Goal: Task Accomplishment & Management: Complete application form

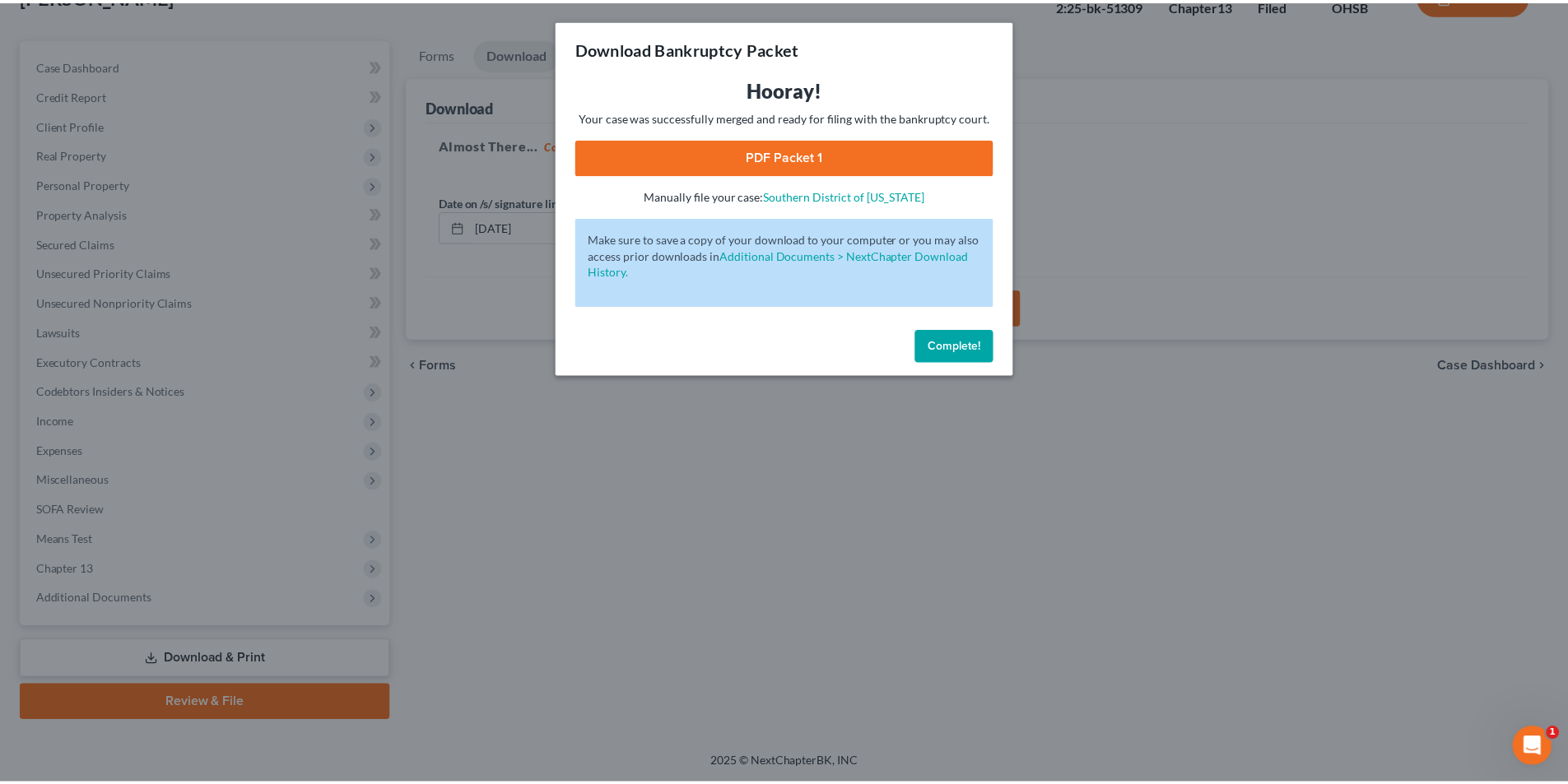
scroll to position [120, 0]
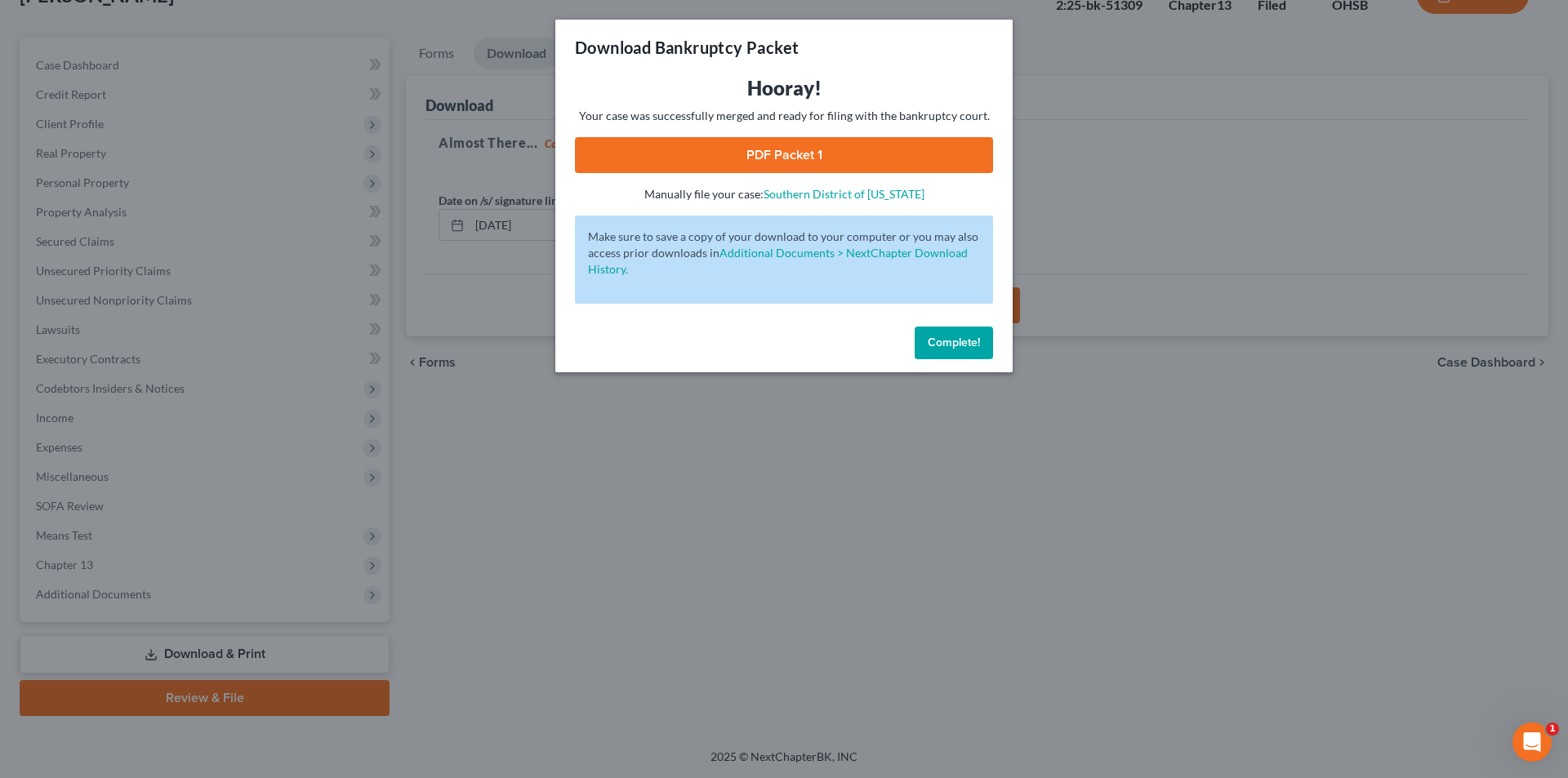
click at [955, 338] on span "Complete!" at bounding box center [953, 342] width 52 height 14
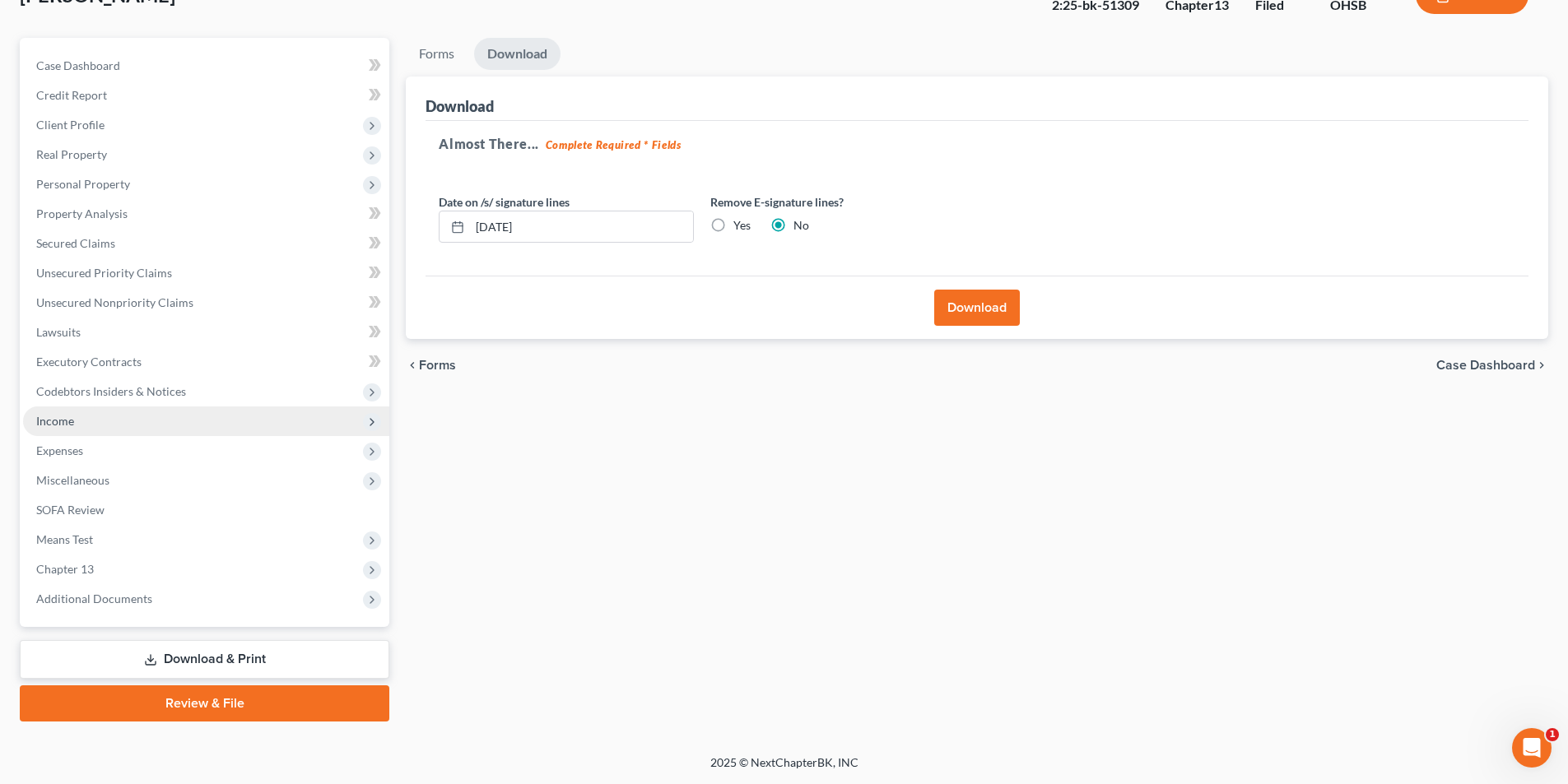
click at [83, 424] on span "Income" at bounding box center [206, 422] width 366 height 30
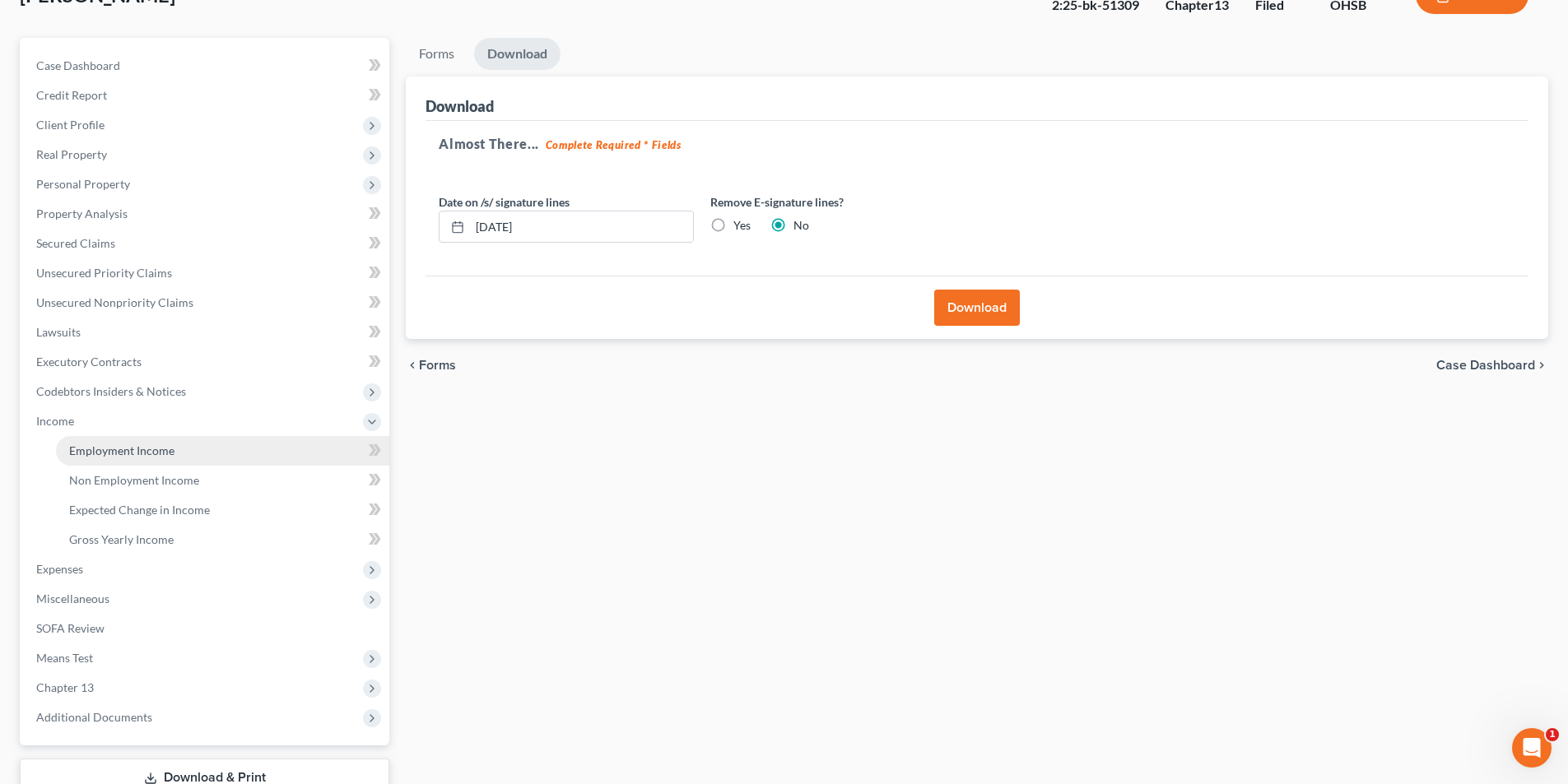
click at [93, 443] on span "Employment Income" at bounding box center [121, 450] width 105 height 14
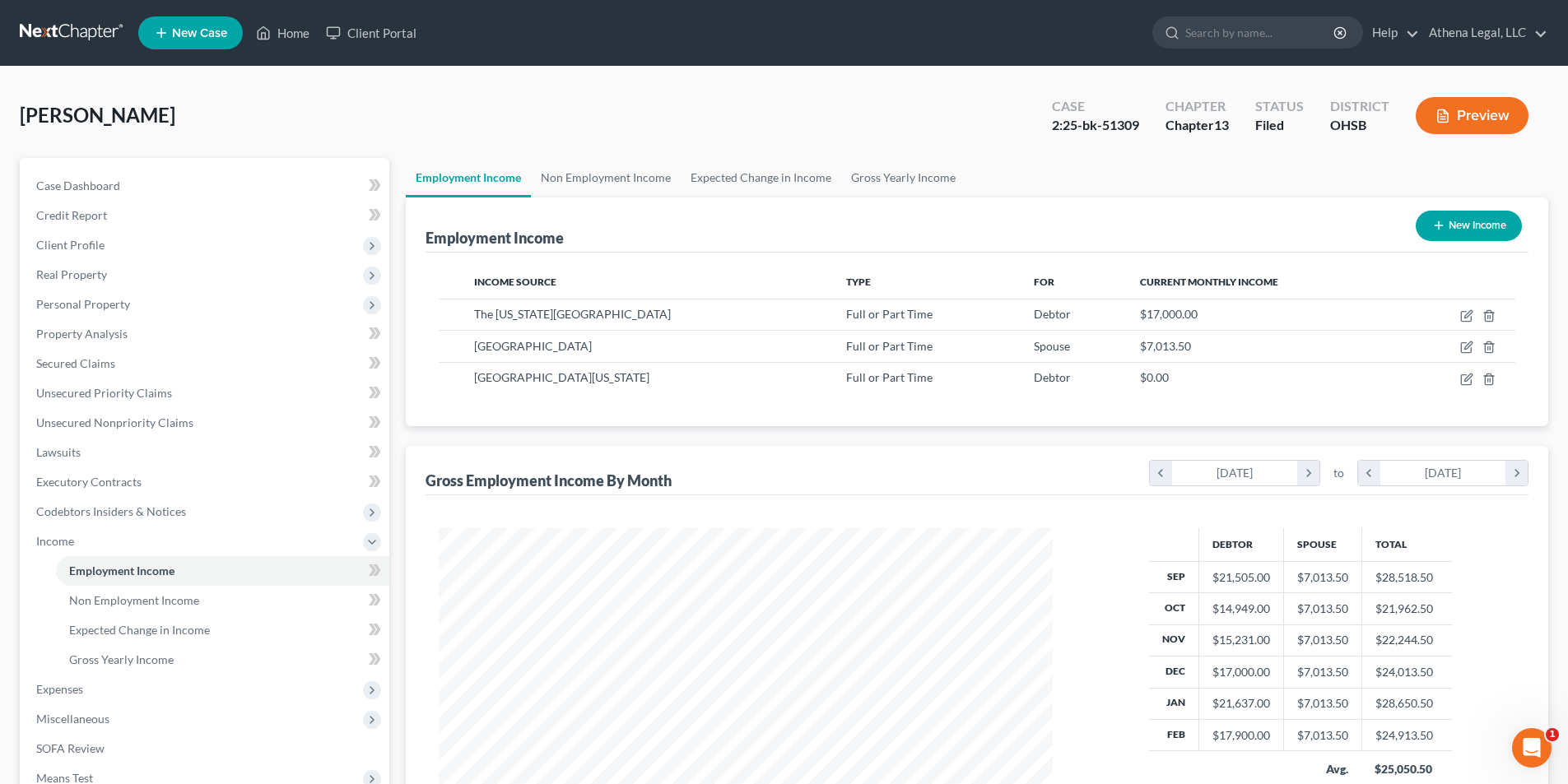
scroll to position [307, 647]
click at [287, 37] on link "Home" at bounding box center [282, 33] width 70 height 30
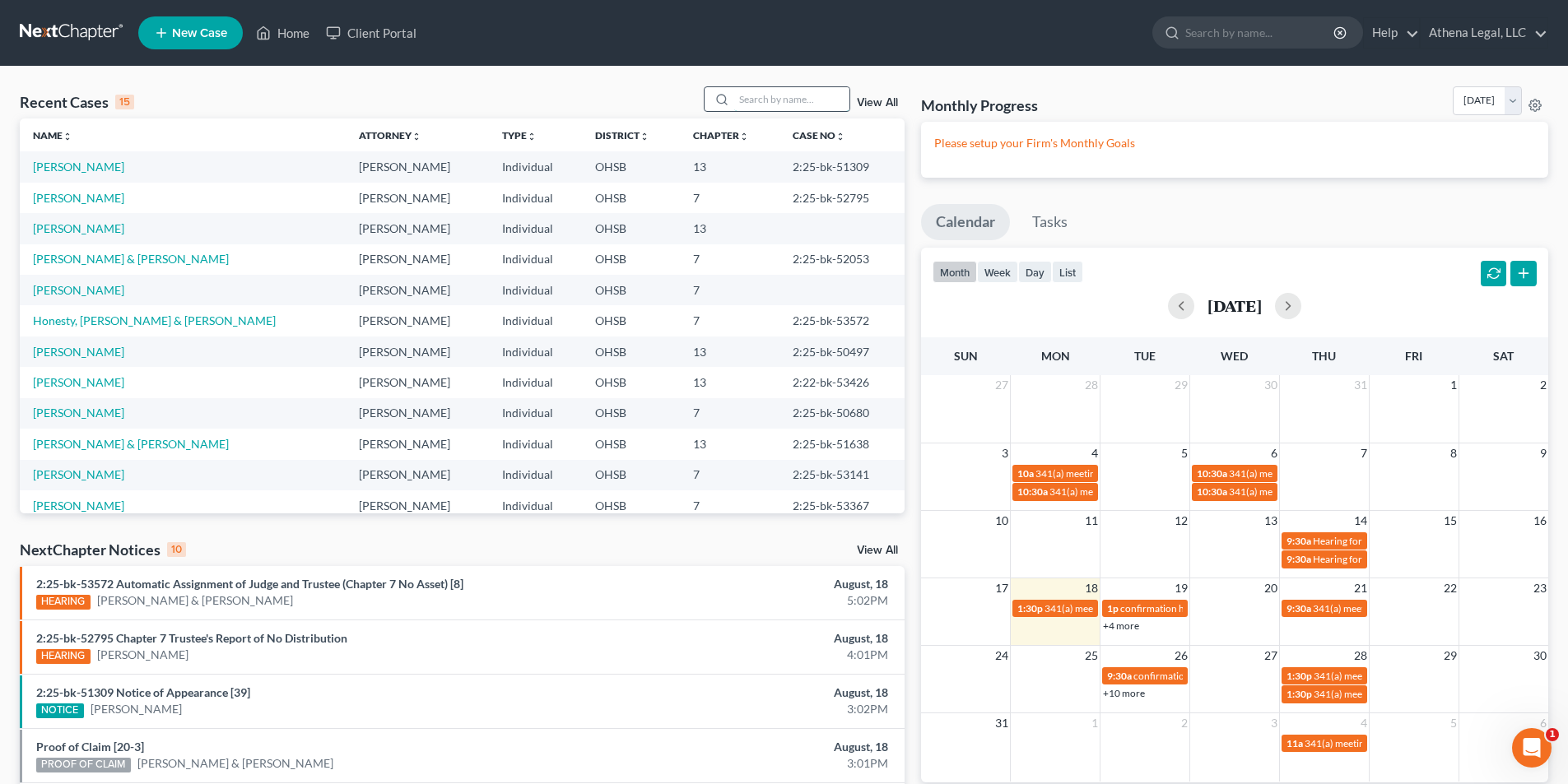
click at [762, 95] on input "search" at bounding box center [792, 98] width 115 height 24
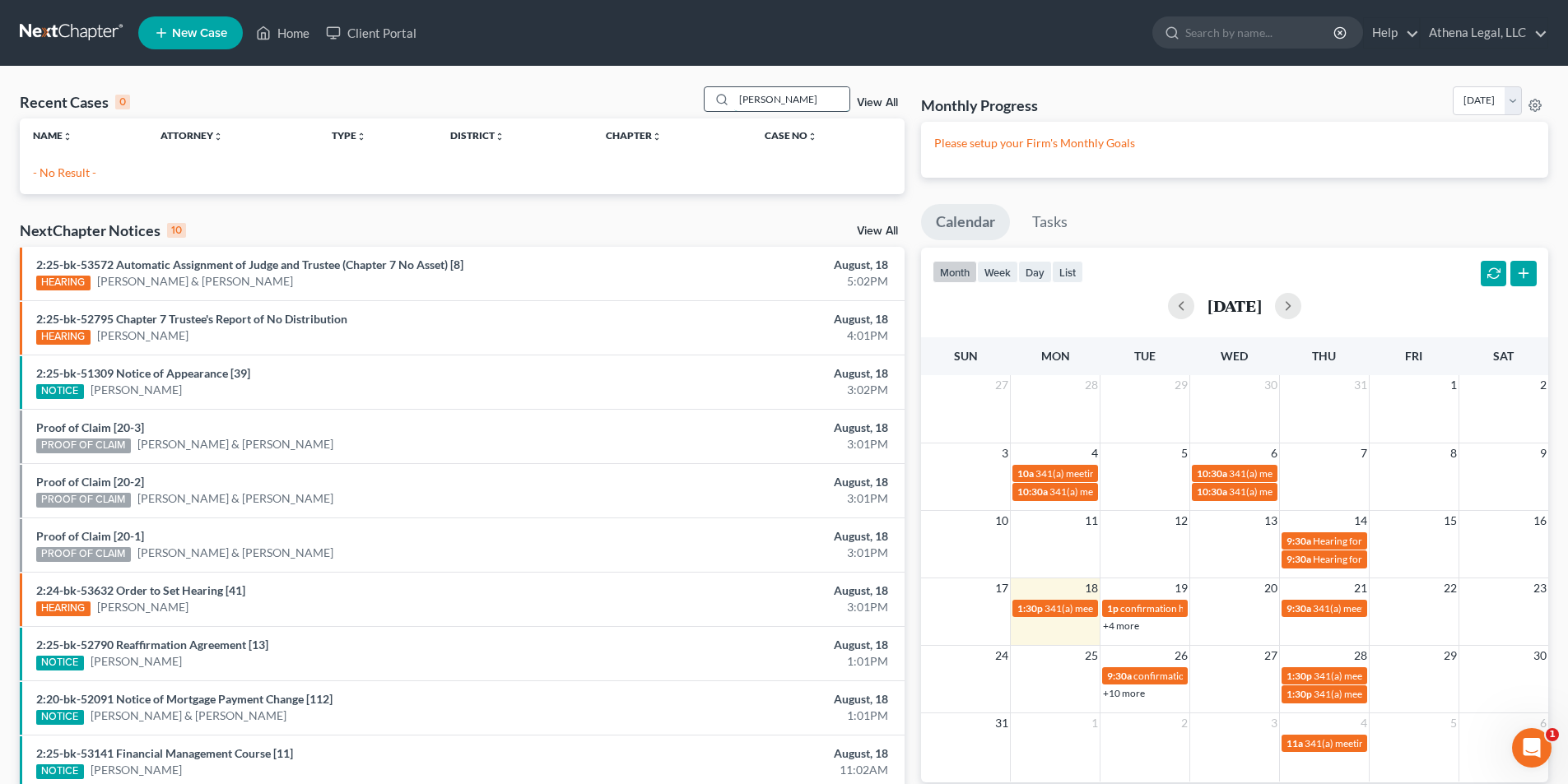
type input "[PERSON_NAME]"
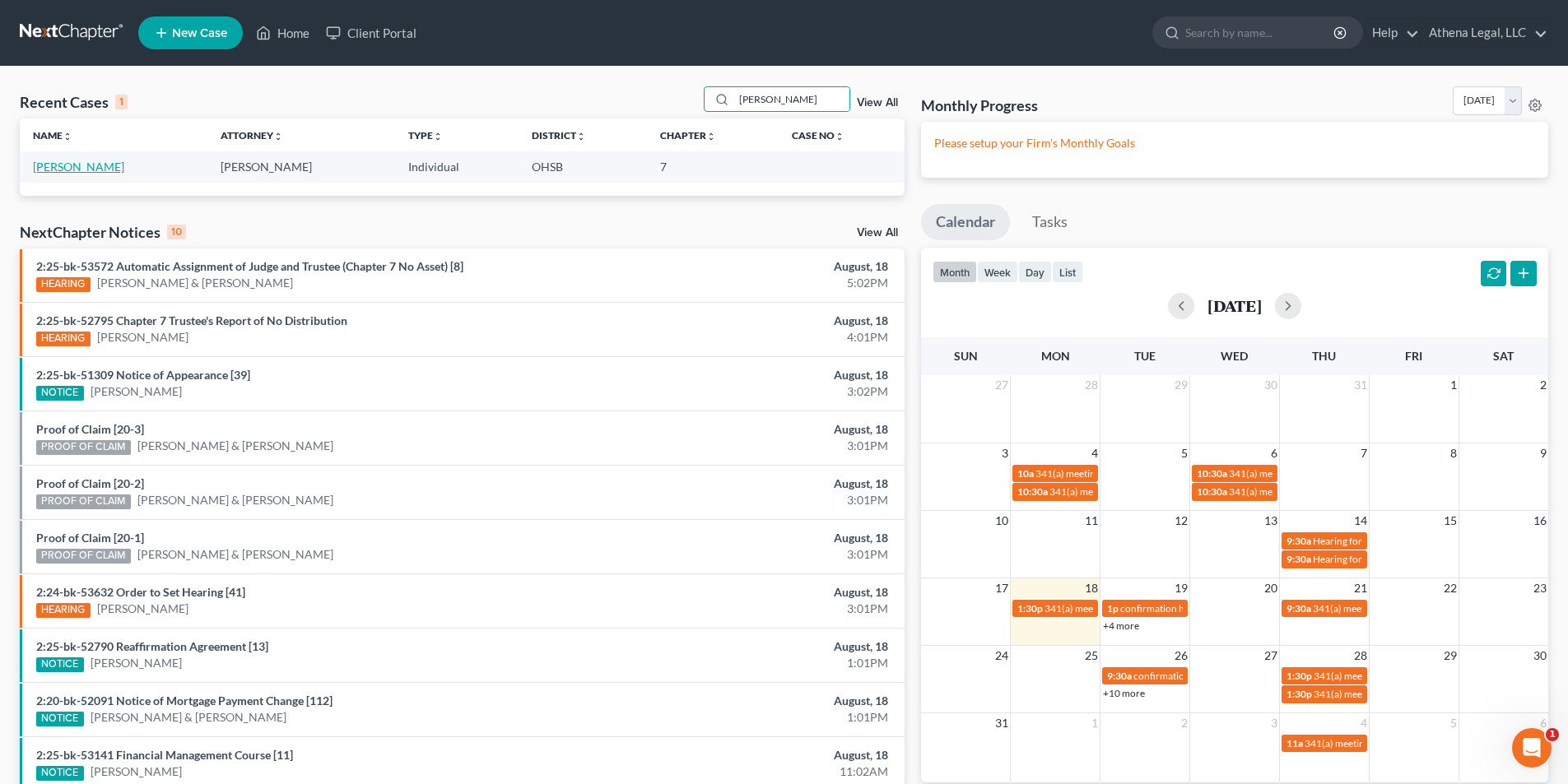
click at [44, 166] on link "[PERSON_NAME]" at bounding box center [78, 166] width 91 height 14
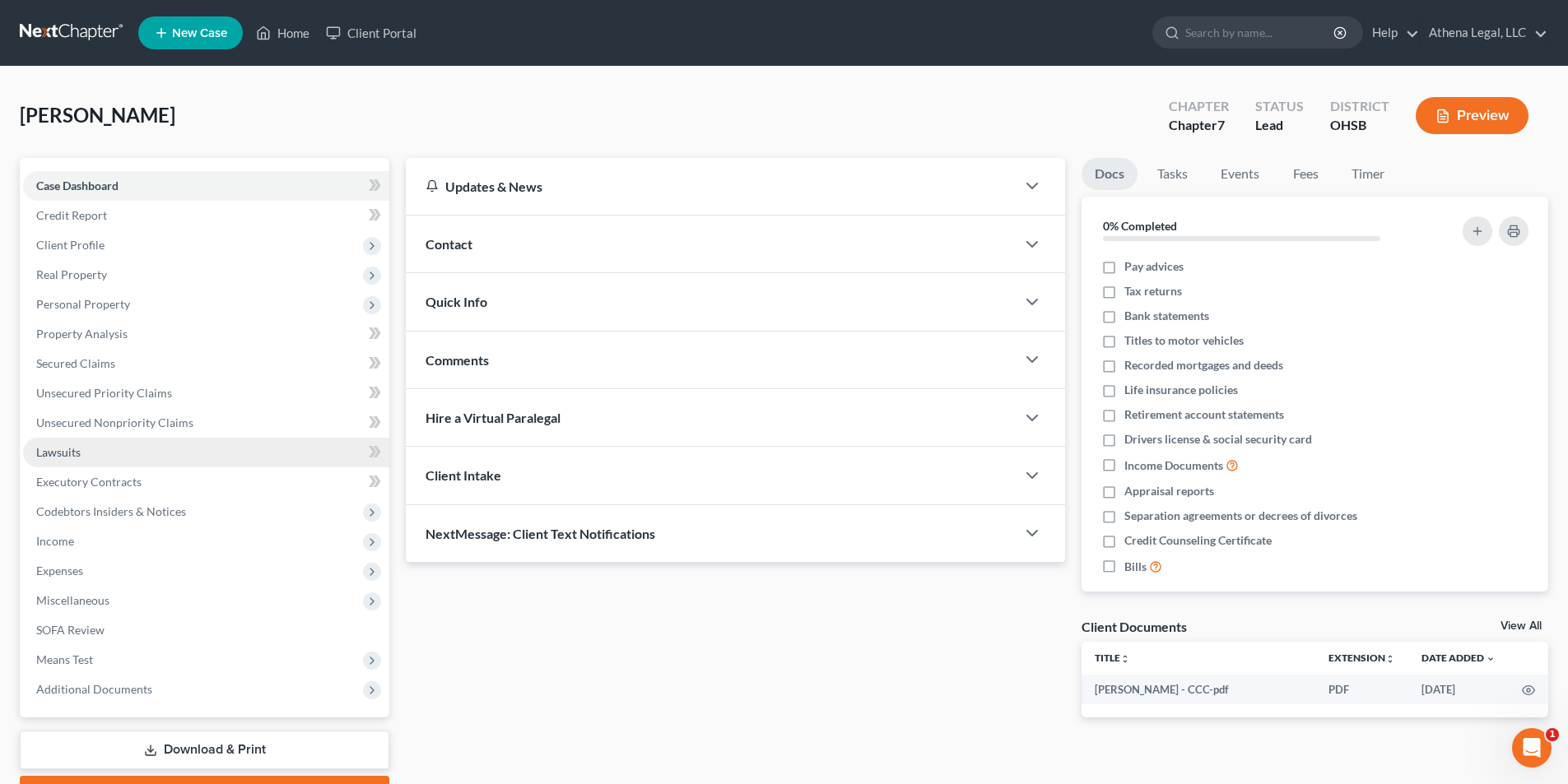
click at [64, 449] on span "Lawsuits" at bounding box center [58, 452] width 44 height 14
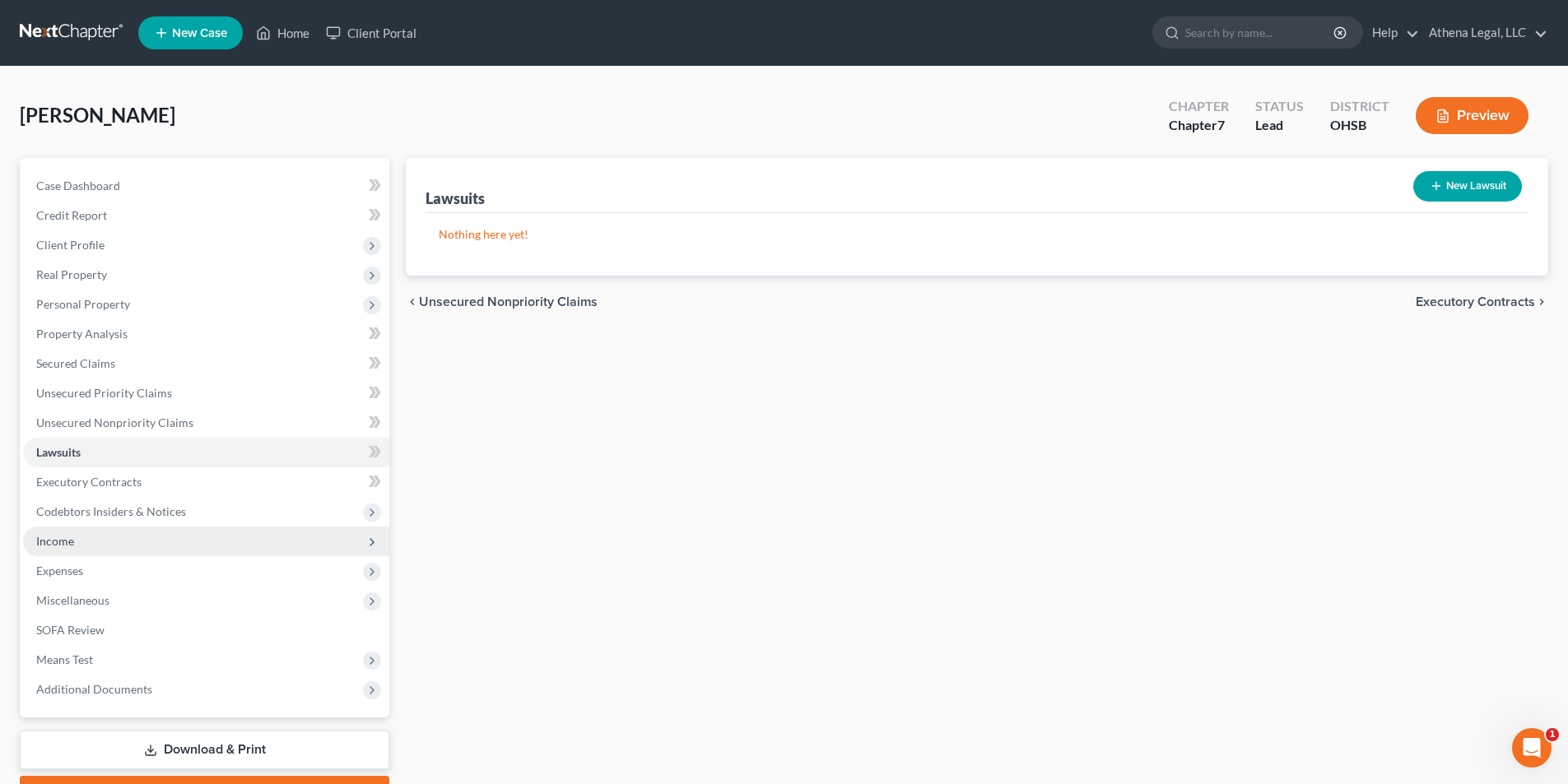
click at [98, 543] on span "Income" at bounding box center [206, 542] width 366 height 30
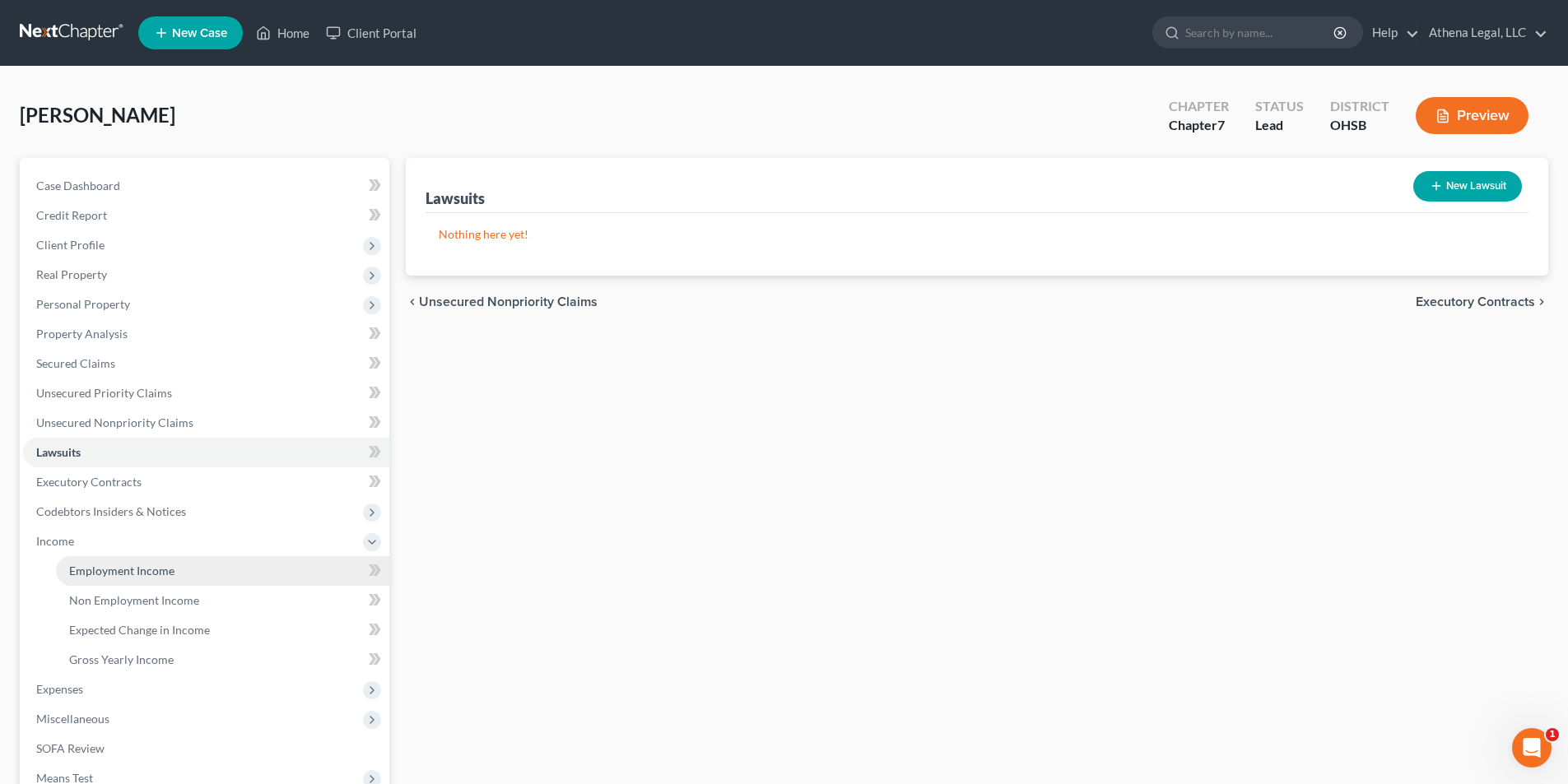
click at [125, 561] on link "Employment Income" at bounding box center [222, 571] width 334 height 30
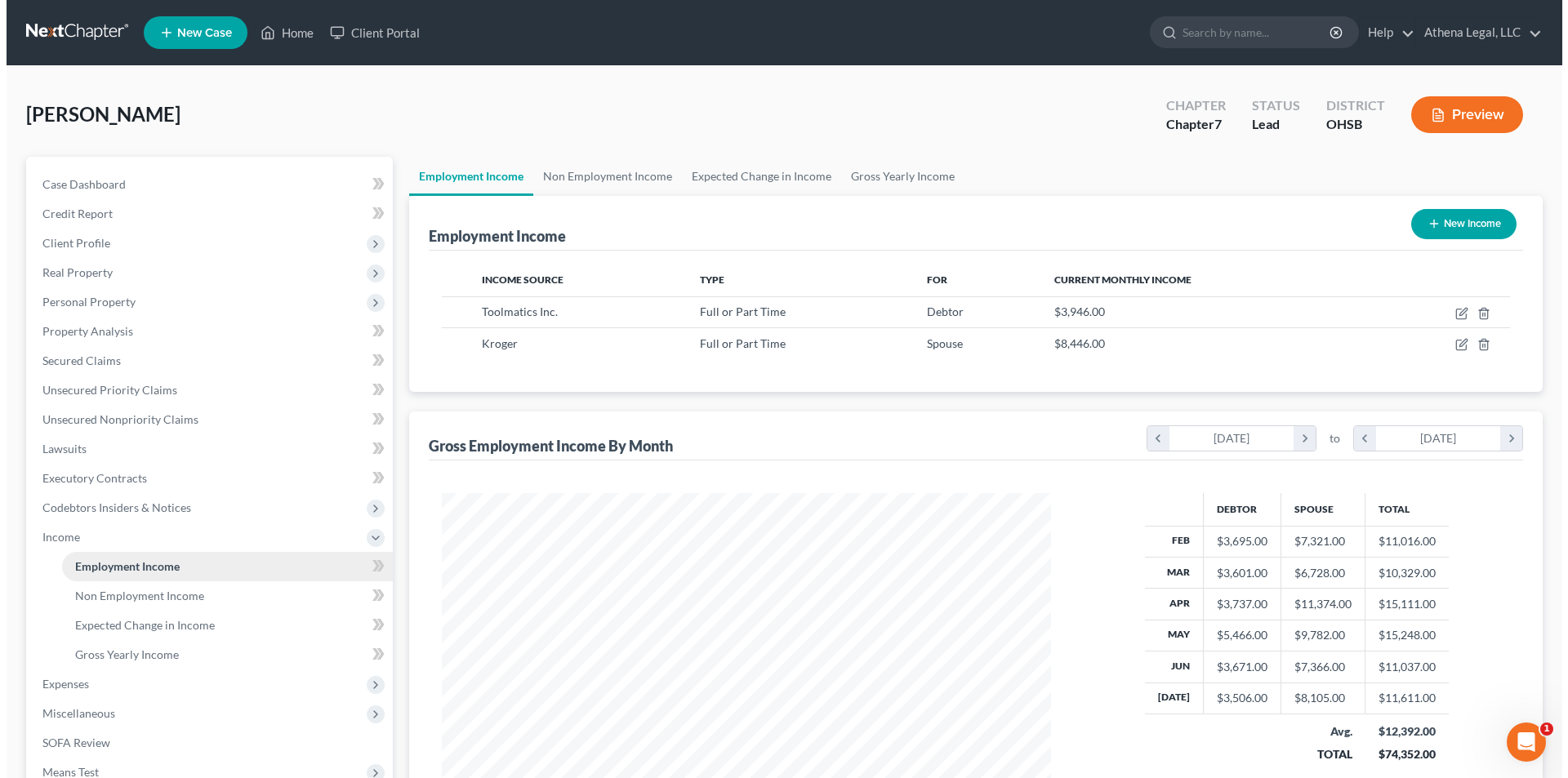
scroll to position [304, 642]
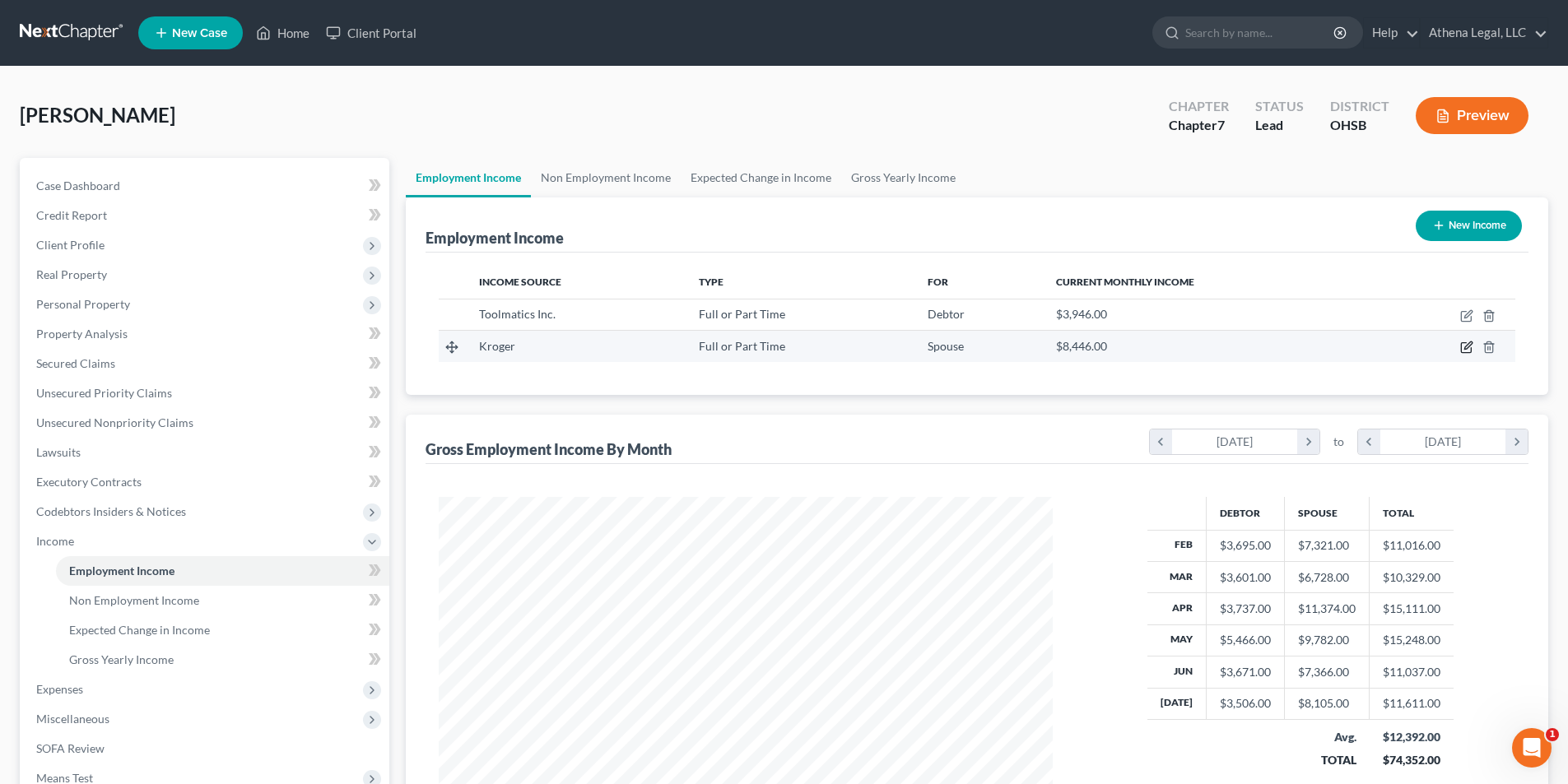
click at [1466, 345] on icon "button" at bounding box center [1466, 347] width 13 height 13
select select "0"
select select "36"
select select "3"
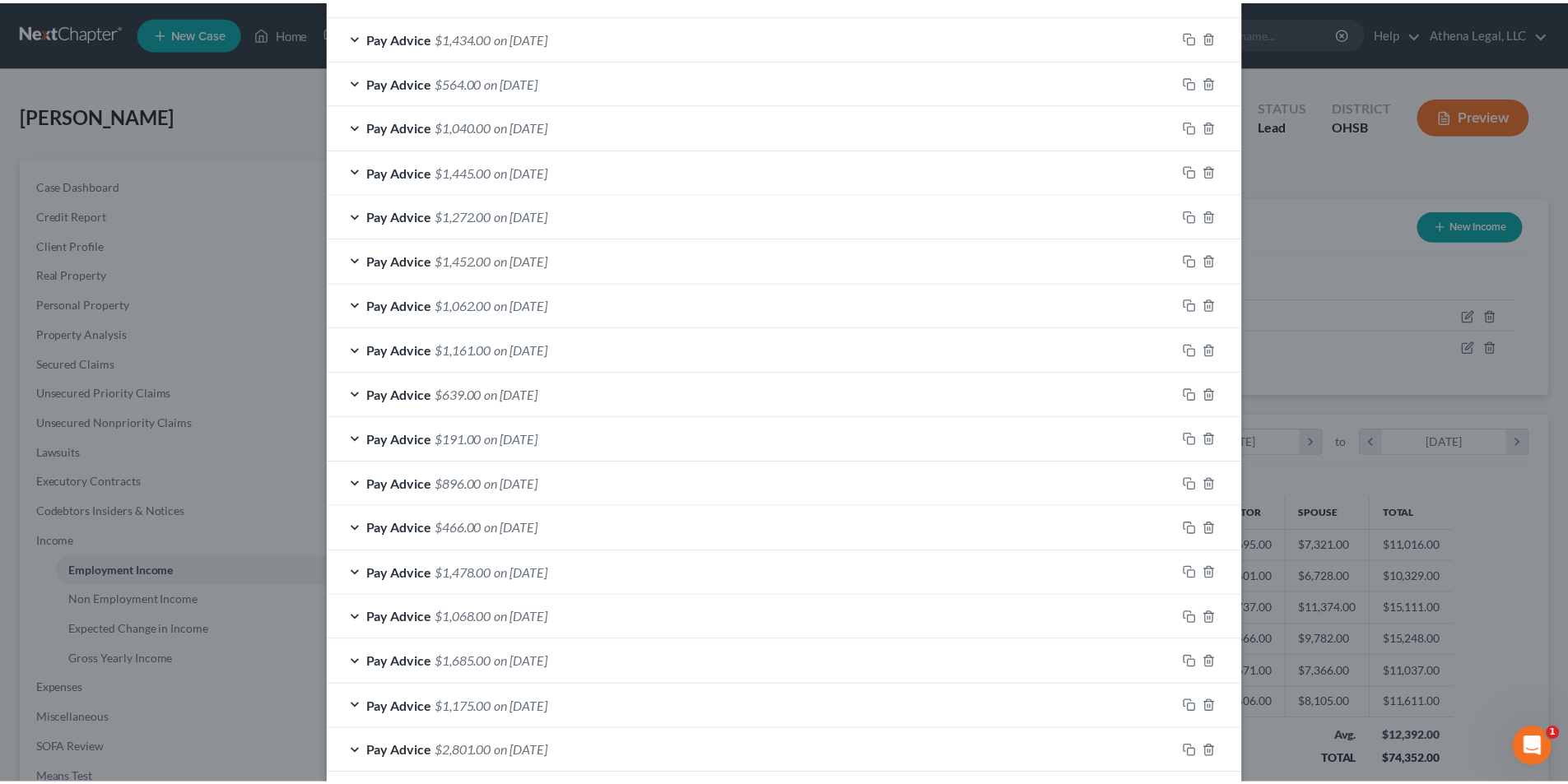
scroll to position [1561, 0]
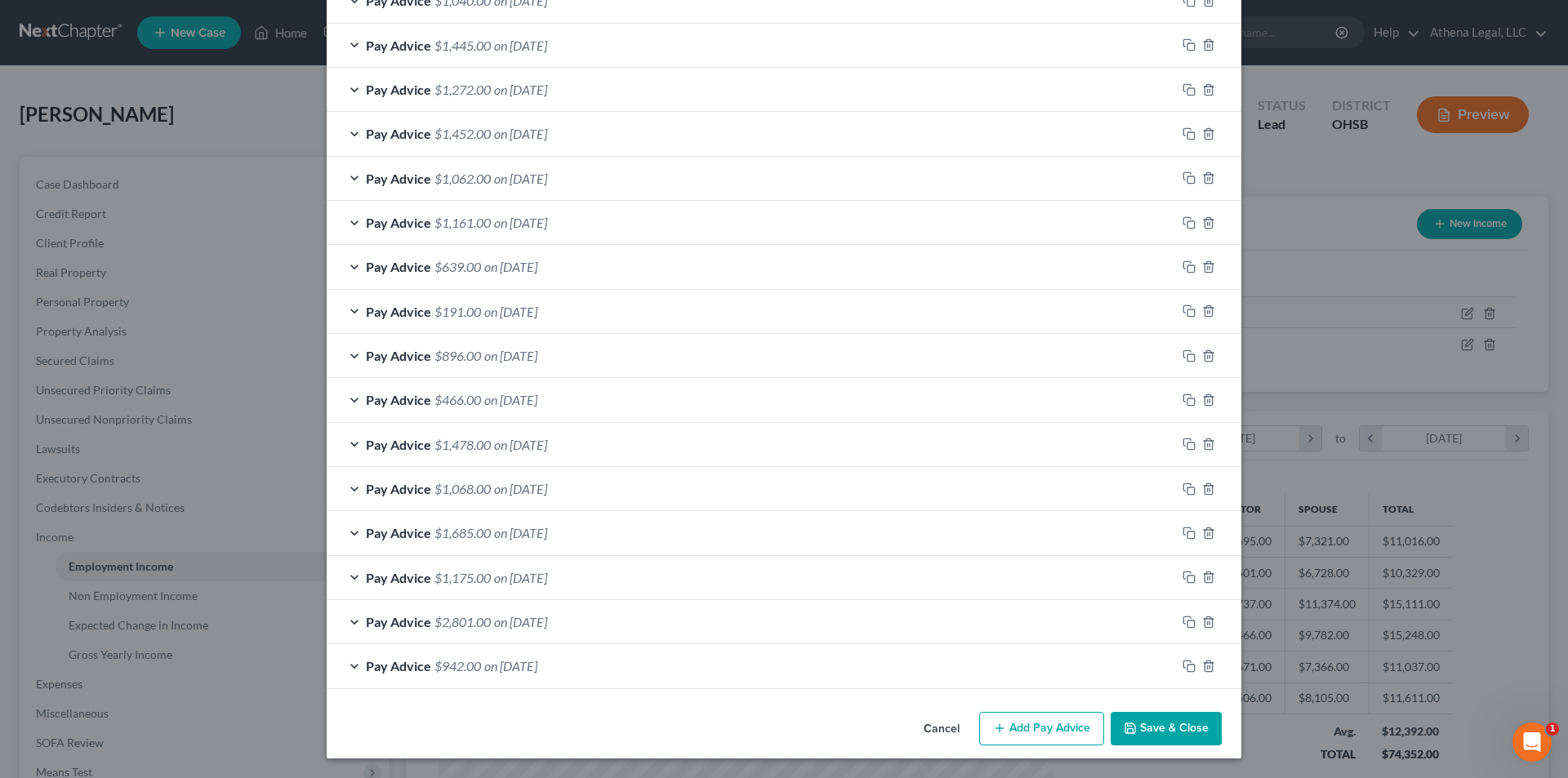
click at [1163, 721] on button "Save & Close" at bounding box center [1166, 730] width 111 height 35
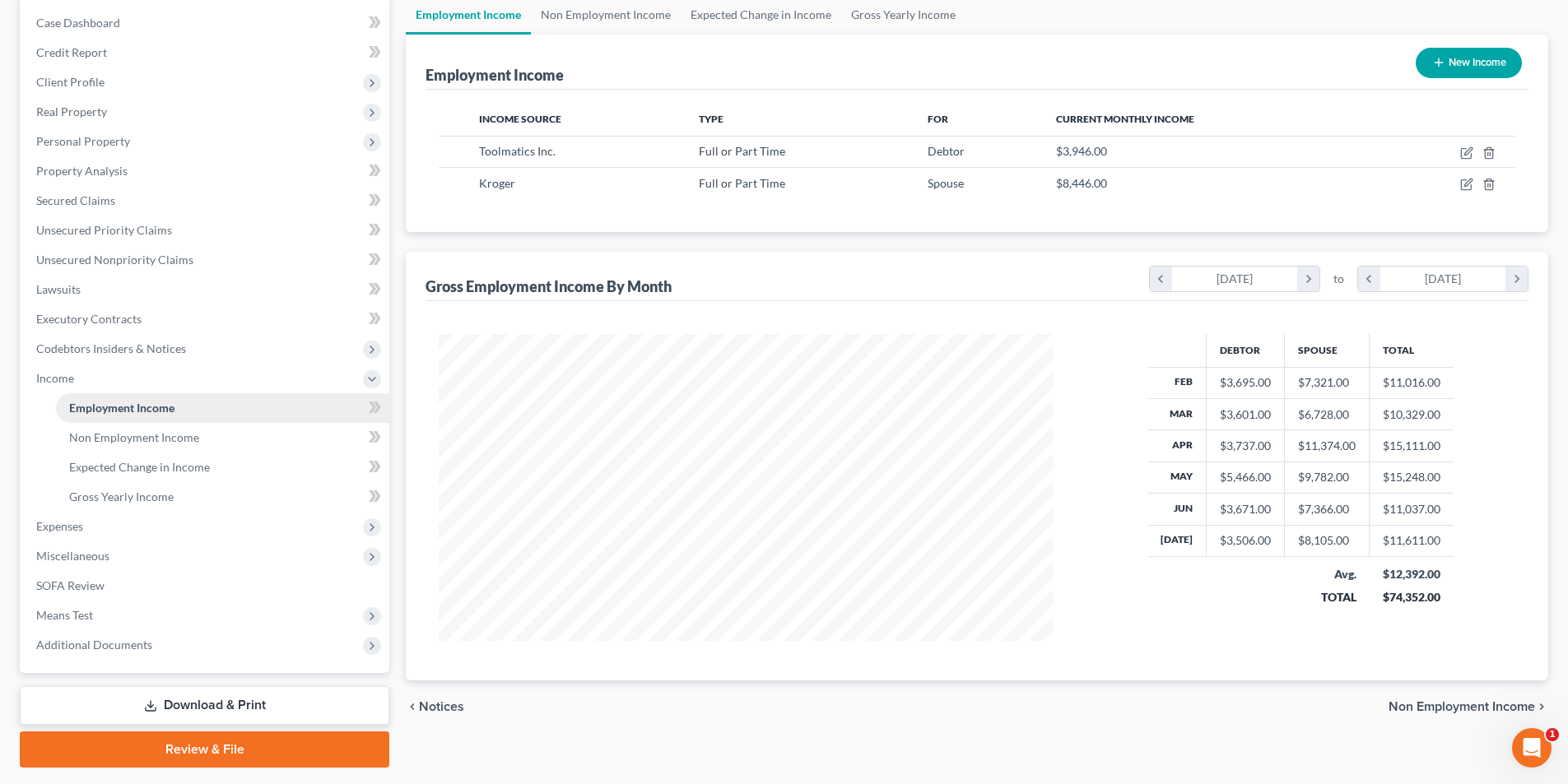
scroll to position [165, 0]
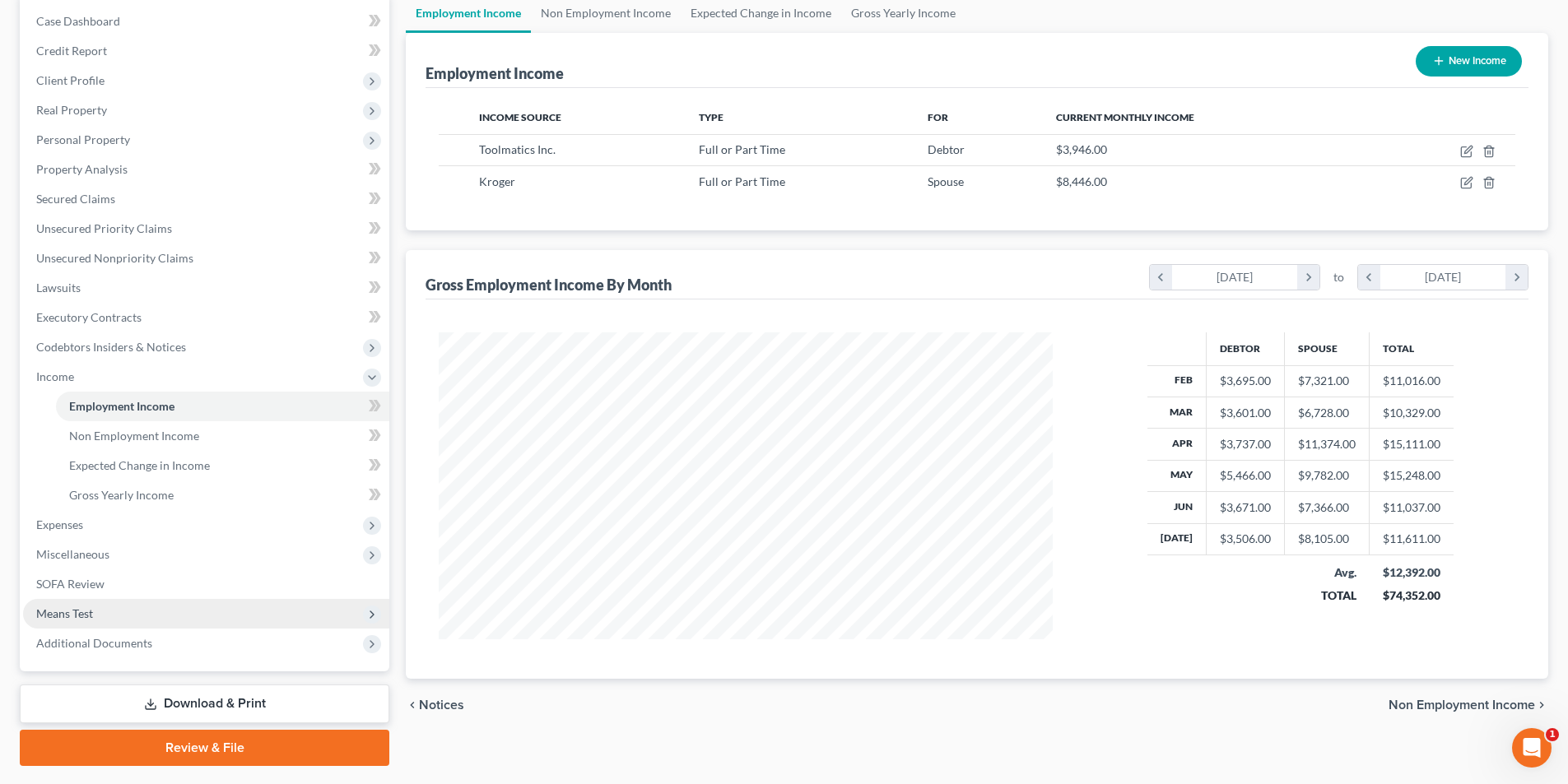
click at [78, 619] on span "Means Test" at bounding box center [64, 613] width 57 height 14
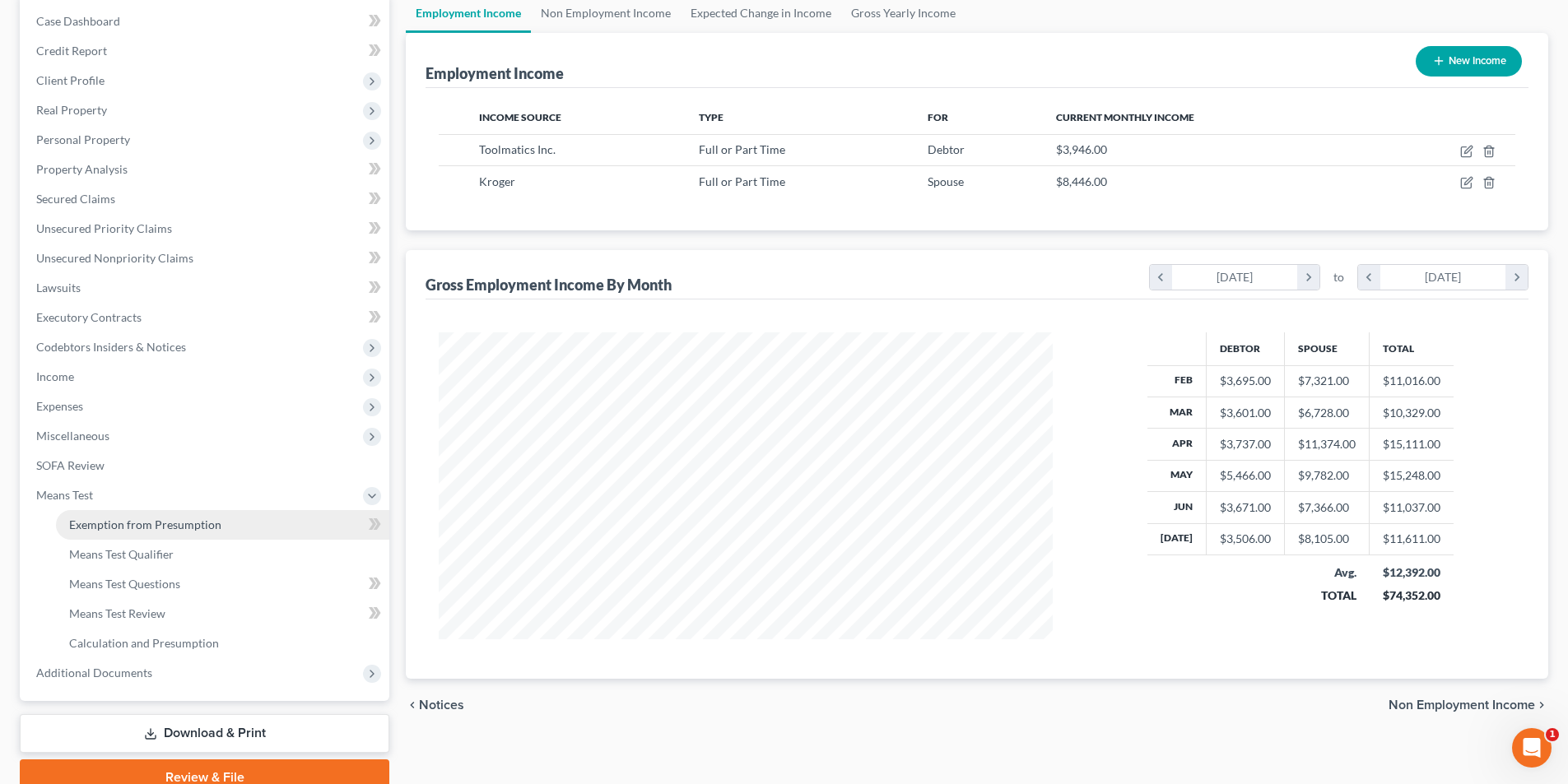
click at [143, 529] on span "Exemption from Presumption" at bounding box center [145, 524] width 152 height 14
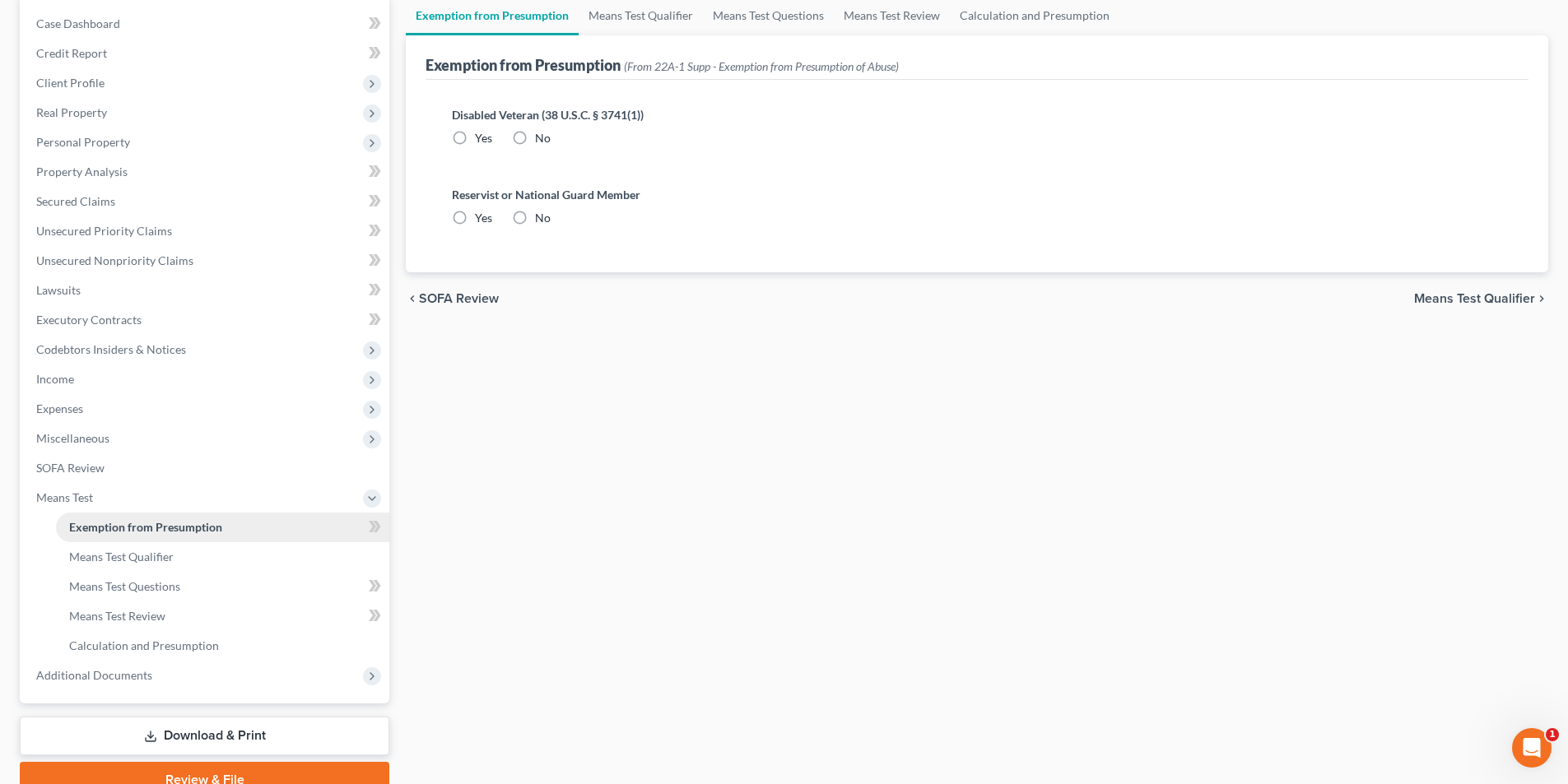
scroll to position [16, 0]
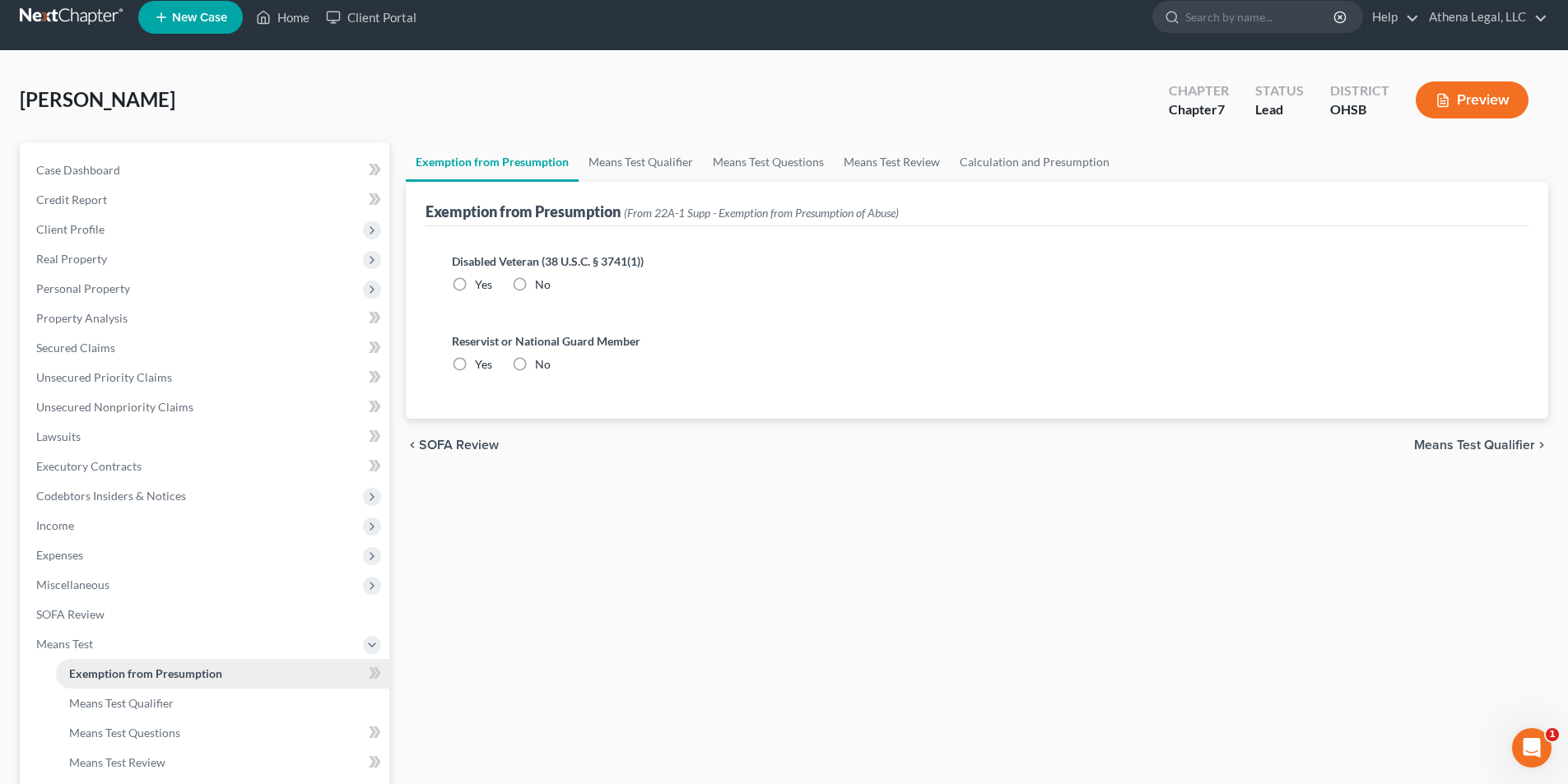
radio input "true"
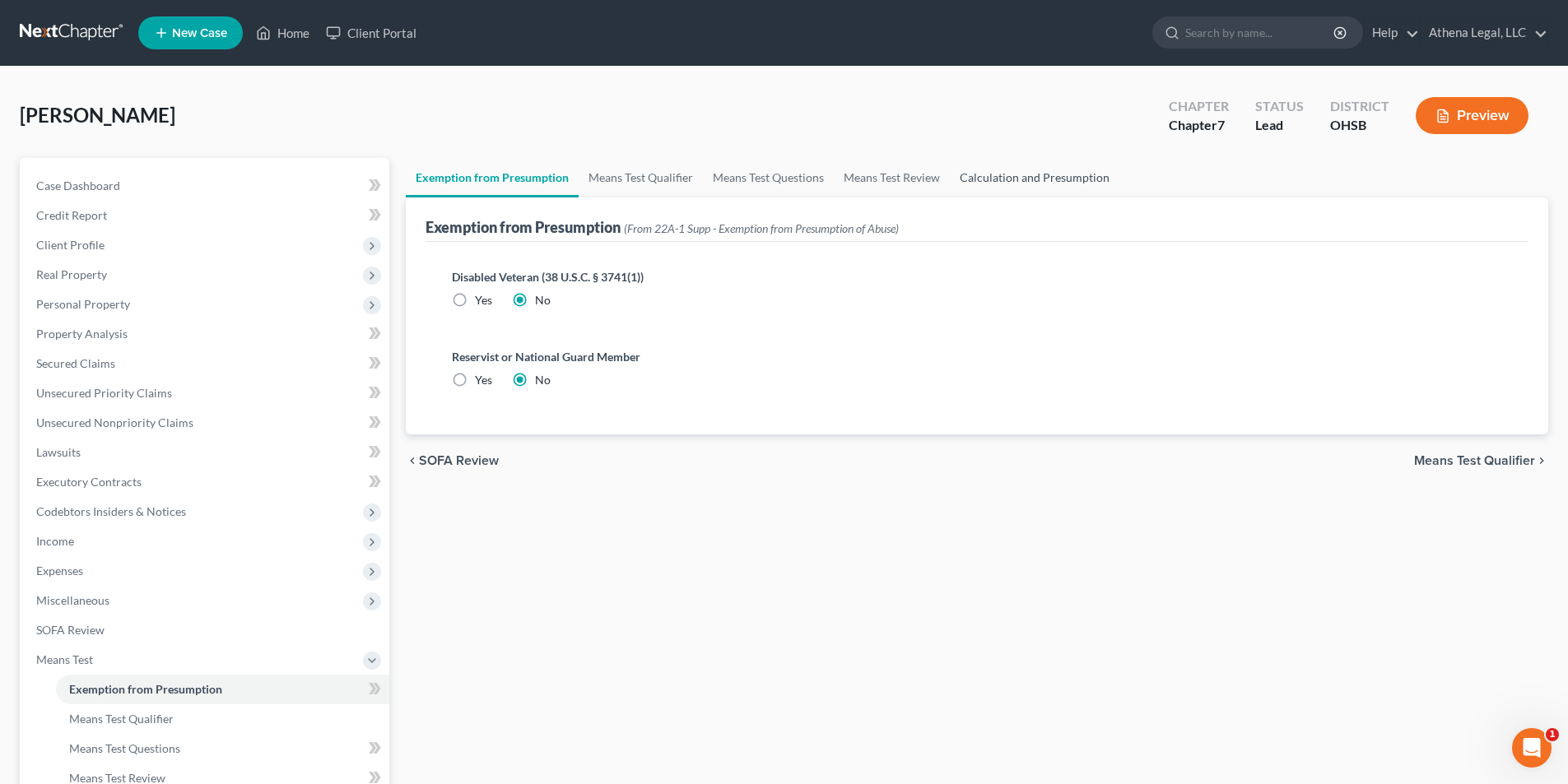
click at [1019, 175] on link "Calculation and Presumption" at bounding box center [1034, 177] width 170 height 39
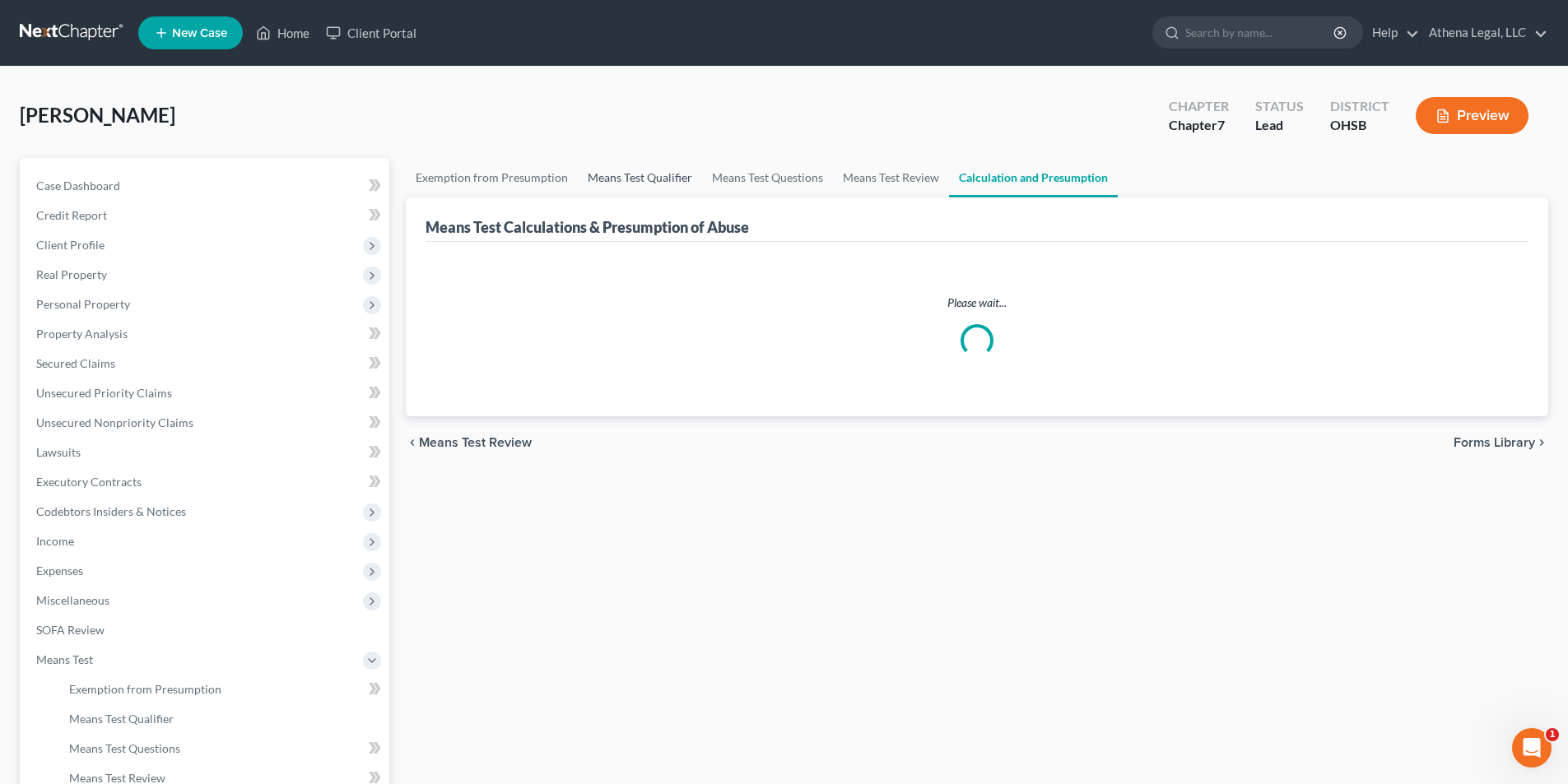
click at [653, 170] on link "Means Test Qualifier" at bounding box center [639, 177] width 125 height 39
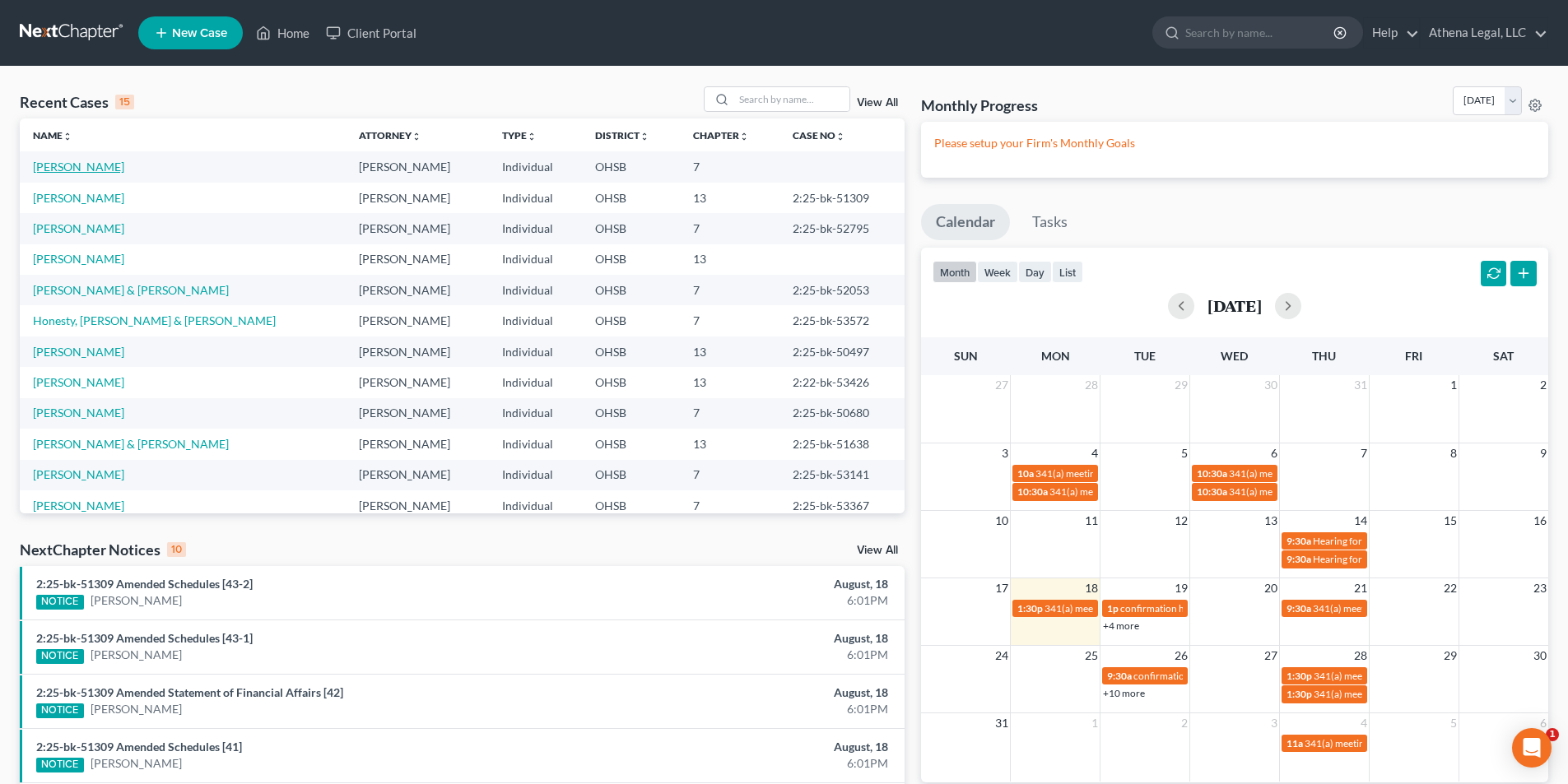
click at [65, 168] on link "[PERSON_NAME]" at bounding box center [78, 166] width 91 height 14
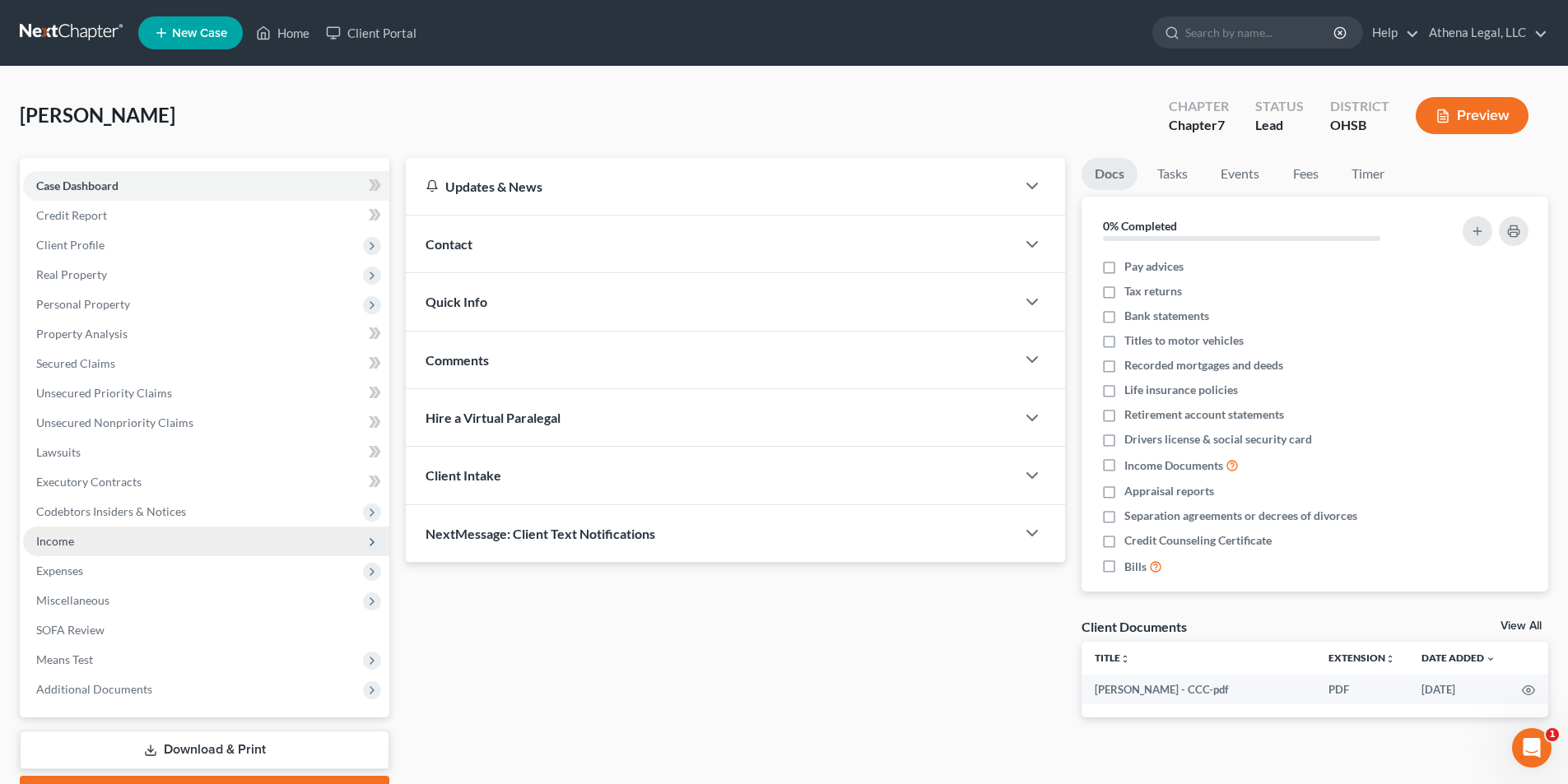
click at [78, 550] on span "Income" at bounding box center [206, 542] width 366 height 30
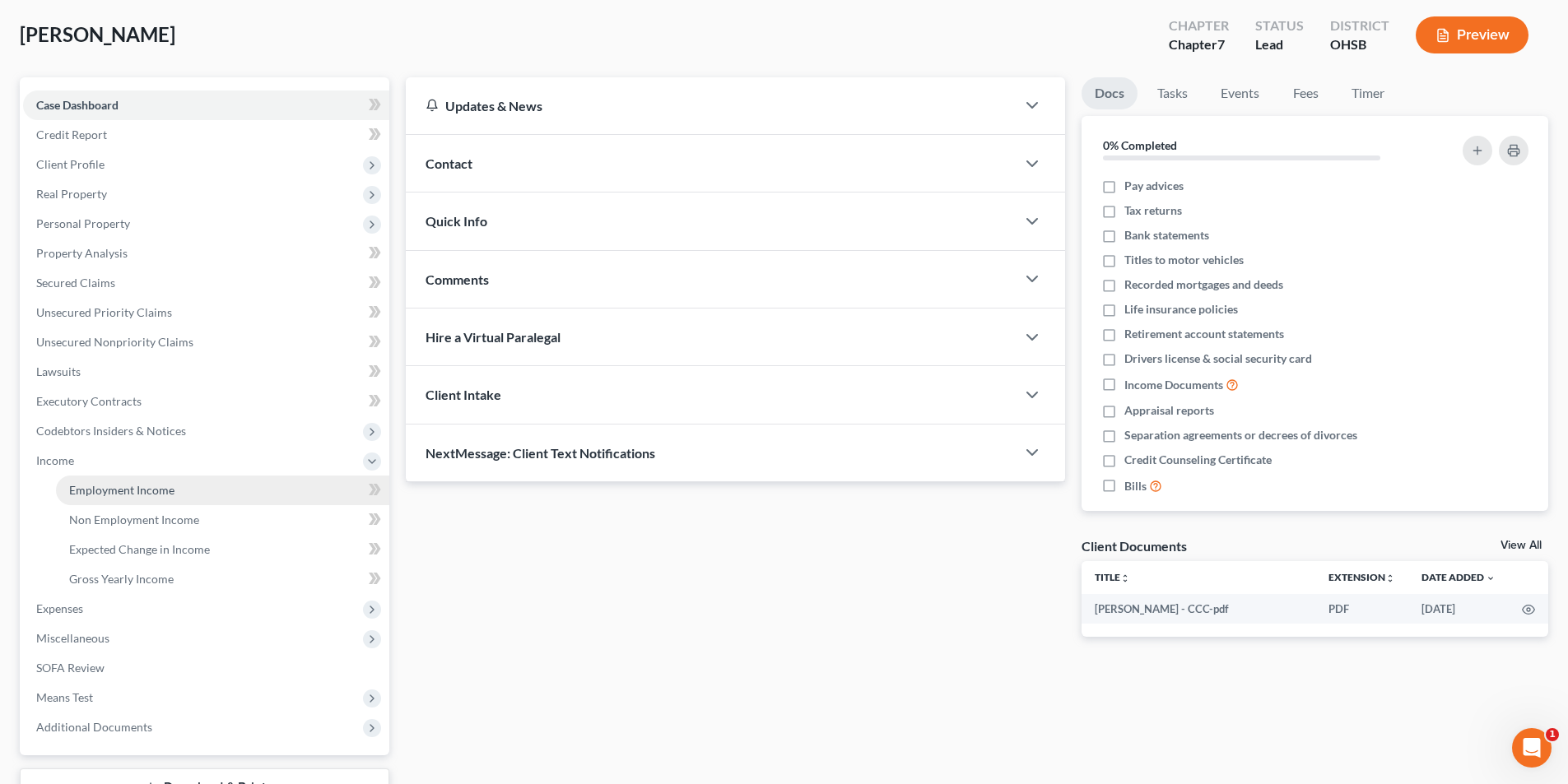
scroll to position [165, 0]
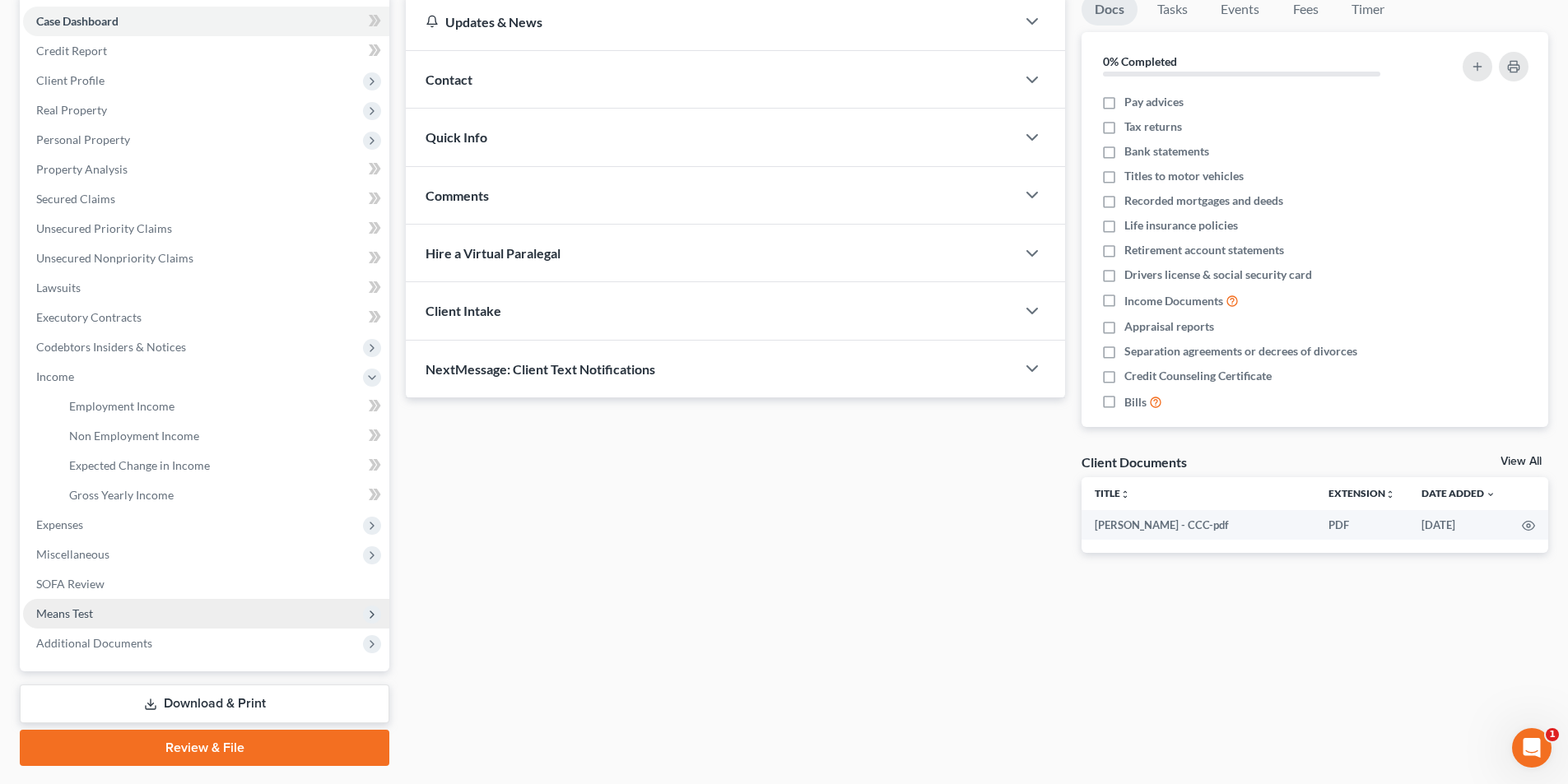
click at [75, 606] on span "Means Test" at bounding box center [64, 613] width 57 height 14
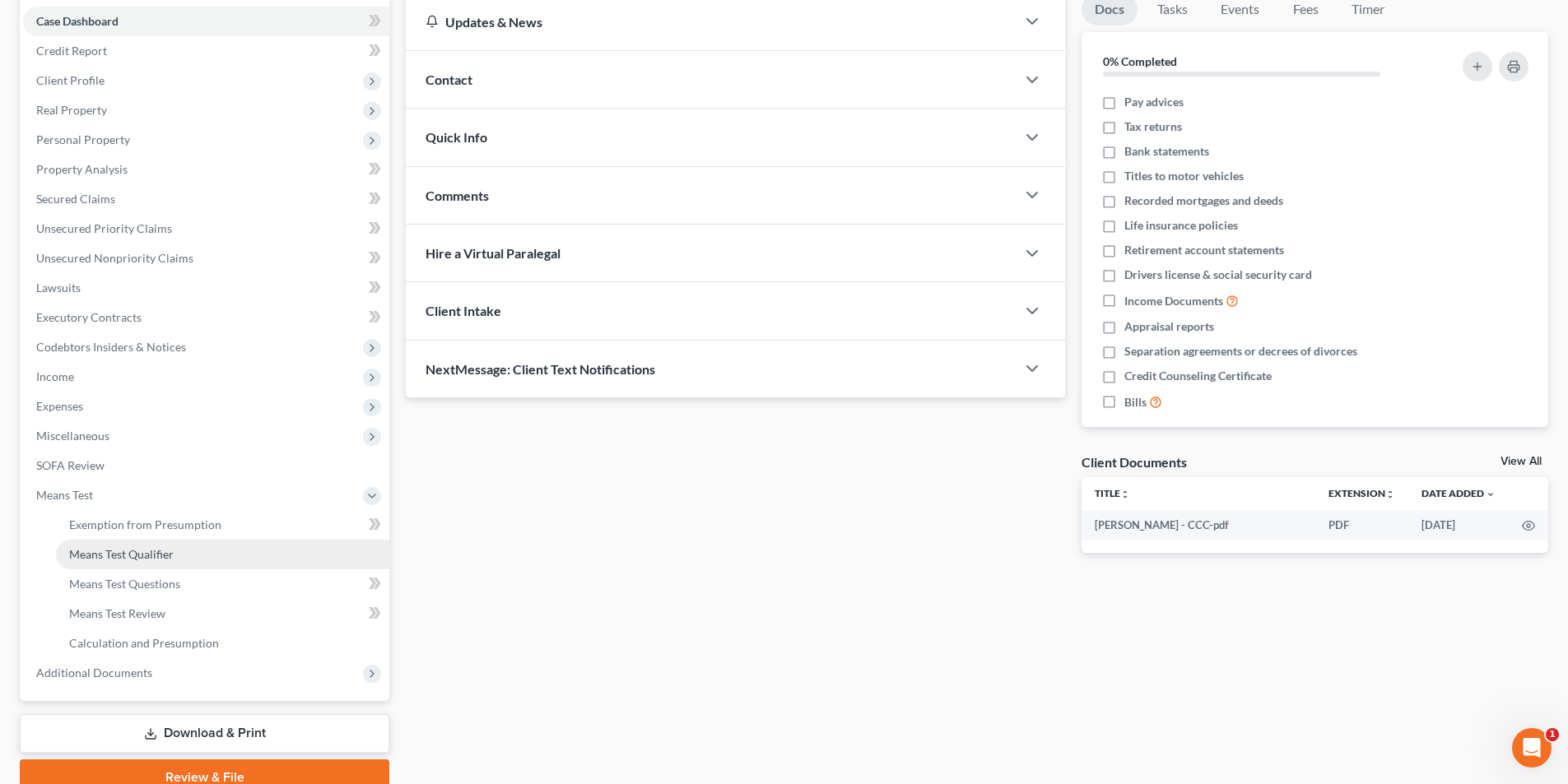
click at [131, 557] on span "Means Test Qualifier" at bounding box center [121, 554] width 105 height 14
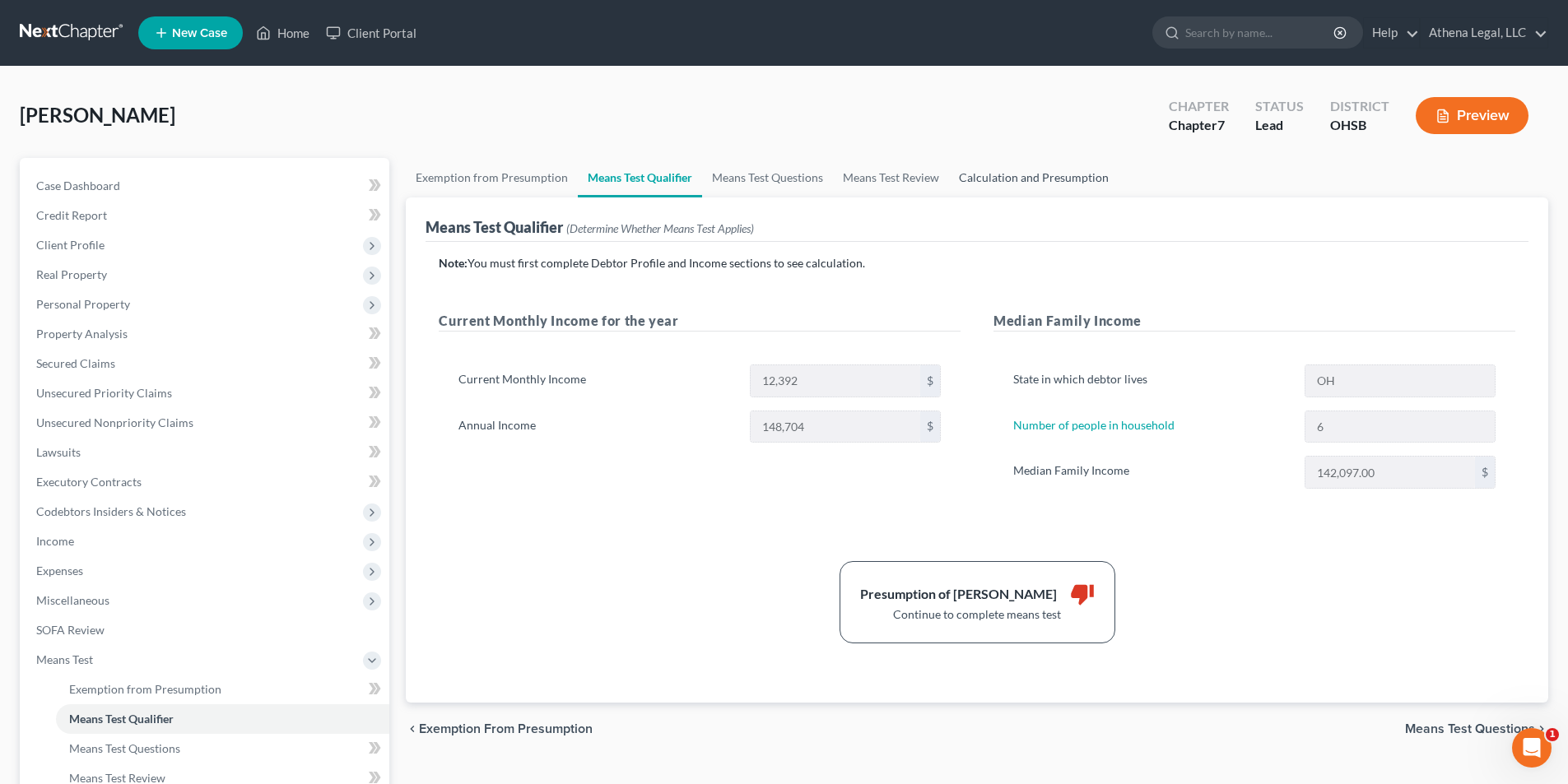
click at [1075, 182] on link "Calculation and Presumption" at bounding box center [1033, 177] width 170 height 39
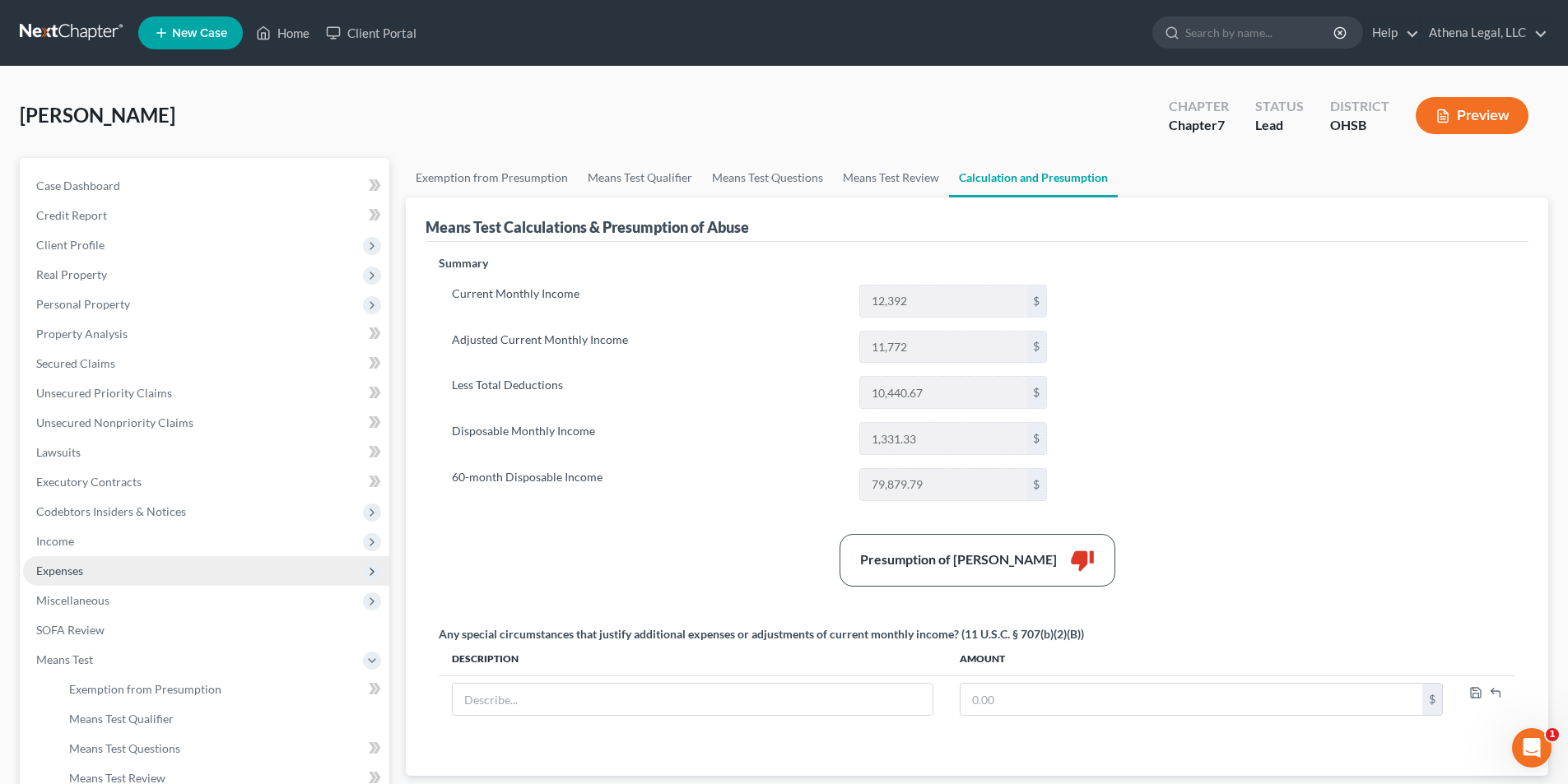
click at [107, 572] on span "Expenses" at bounding box center [206, 571] width 366 height 30
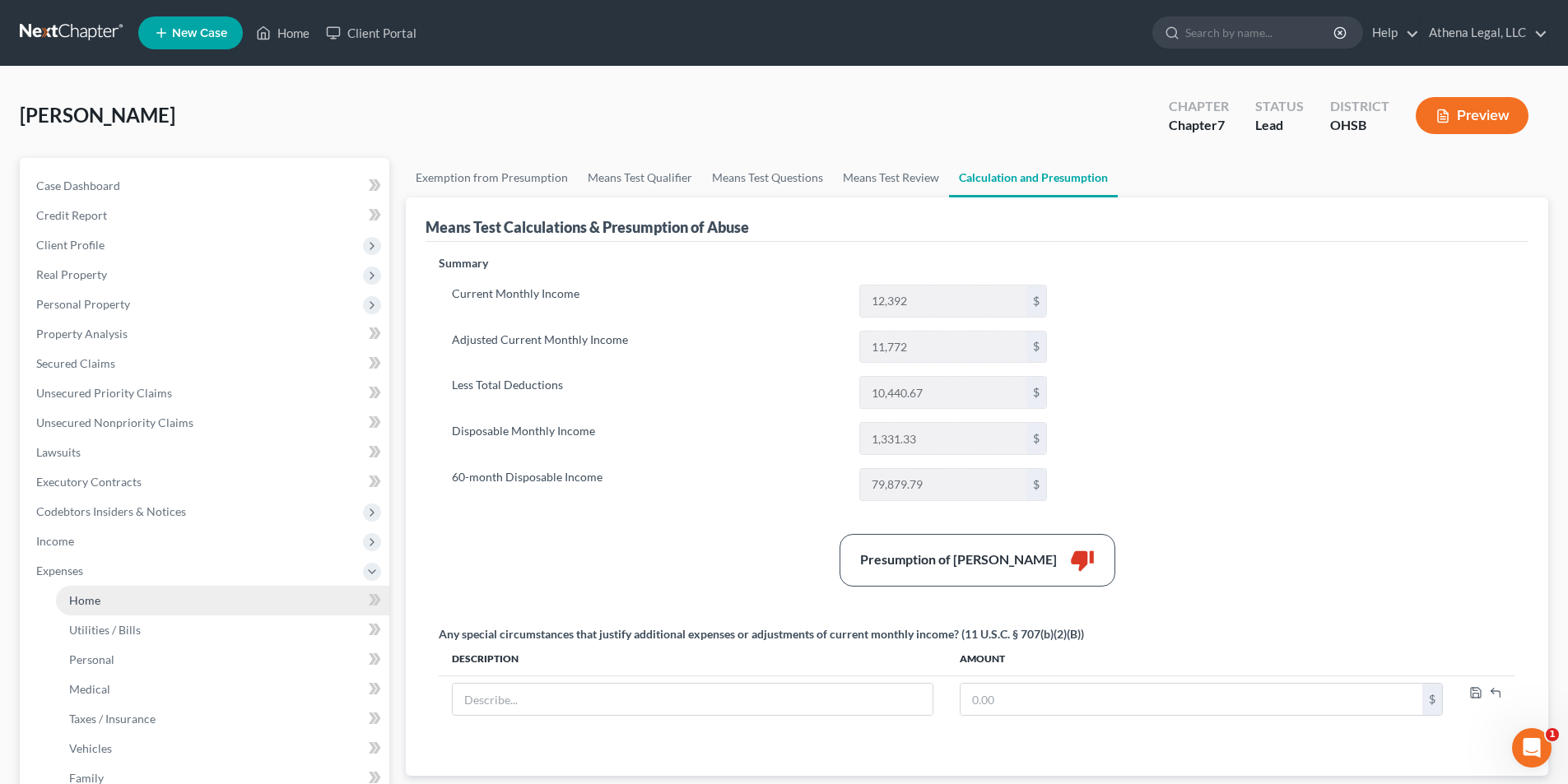
click at [84, 598] on span "Home" at bounding box center [84, 600] width 31 height 14
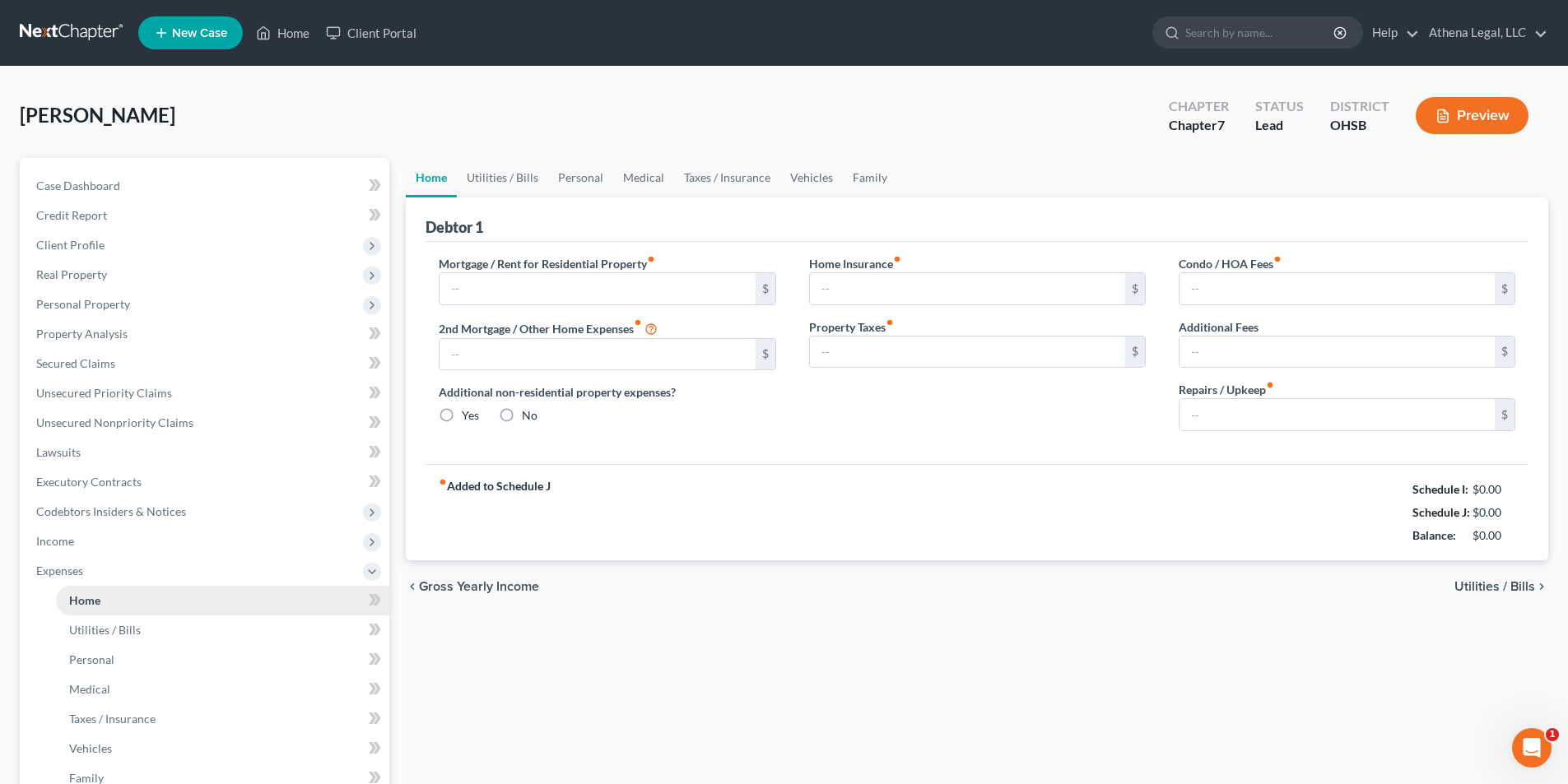
type input "1,887.00"
type input "0.00"
radio input "true"
type input "0.00"
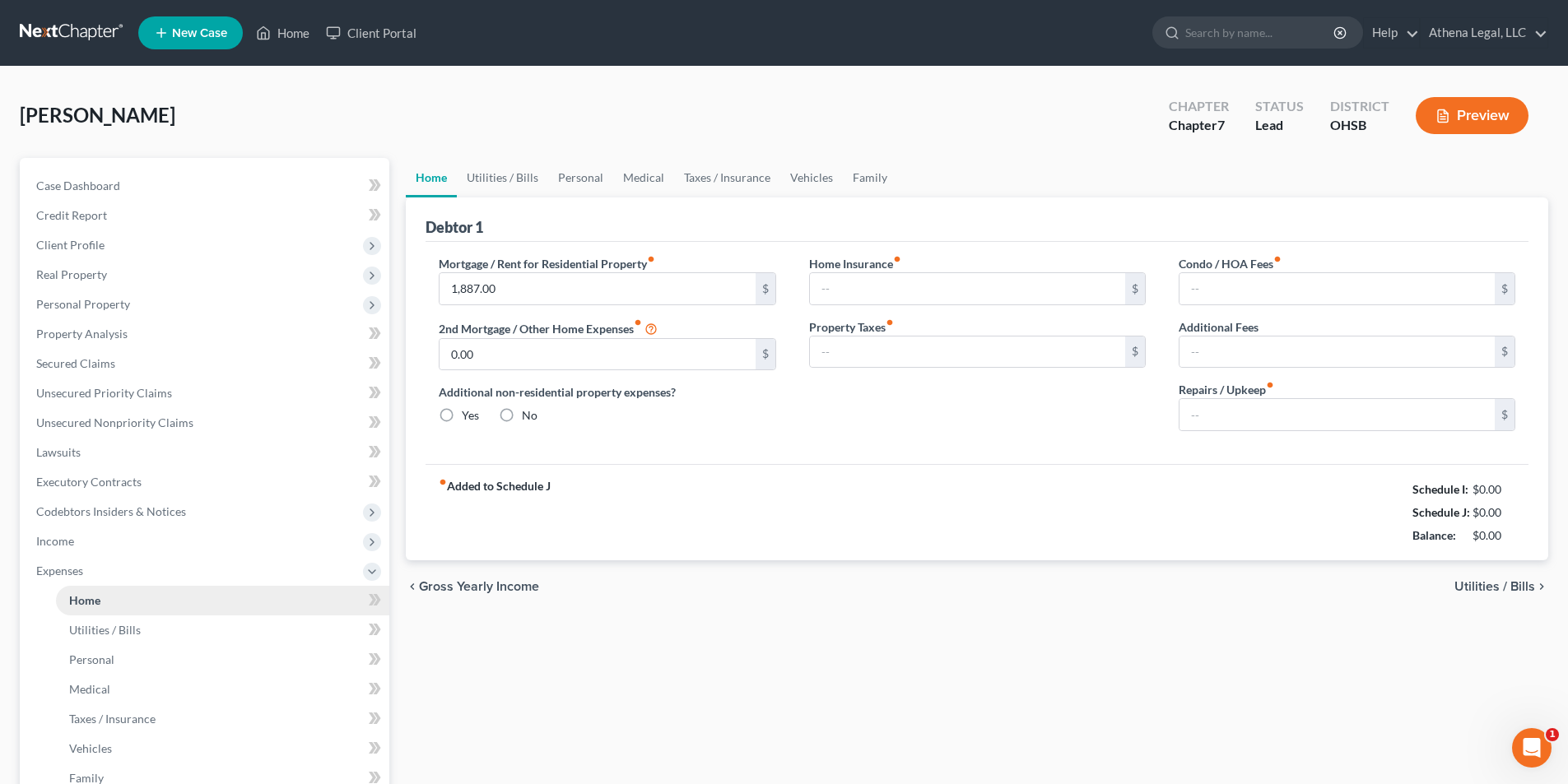
type input "12.00"
type input "0.00"
type input "75.00"
click at [514, 182] on link "Utilities / Bills" at bounding box center [502, 177] width 91 height 39
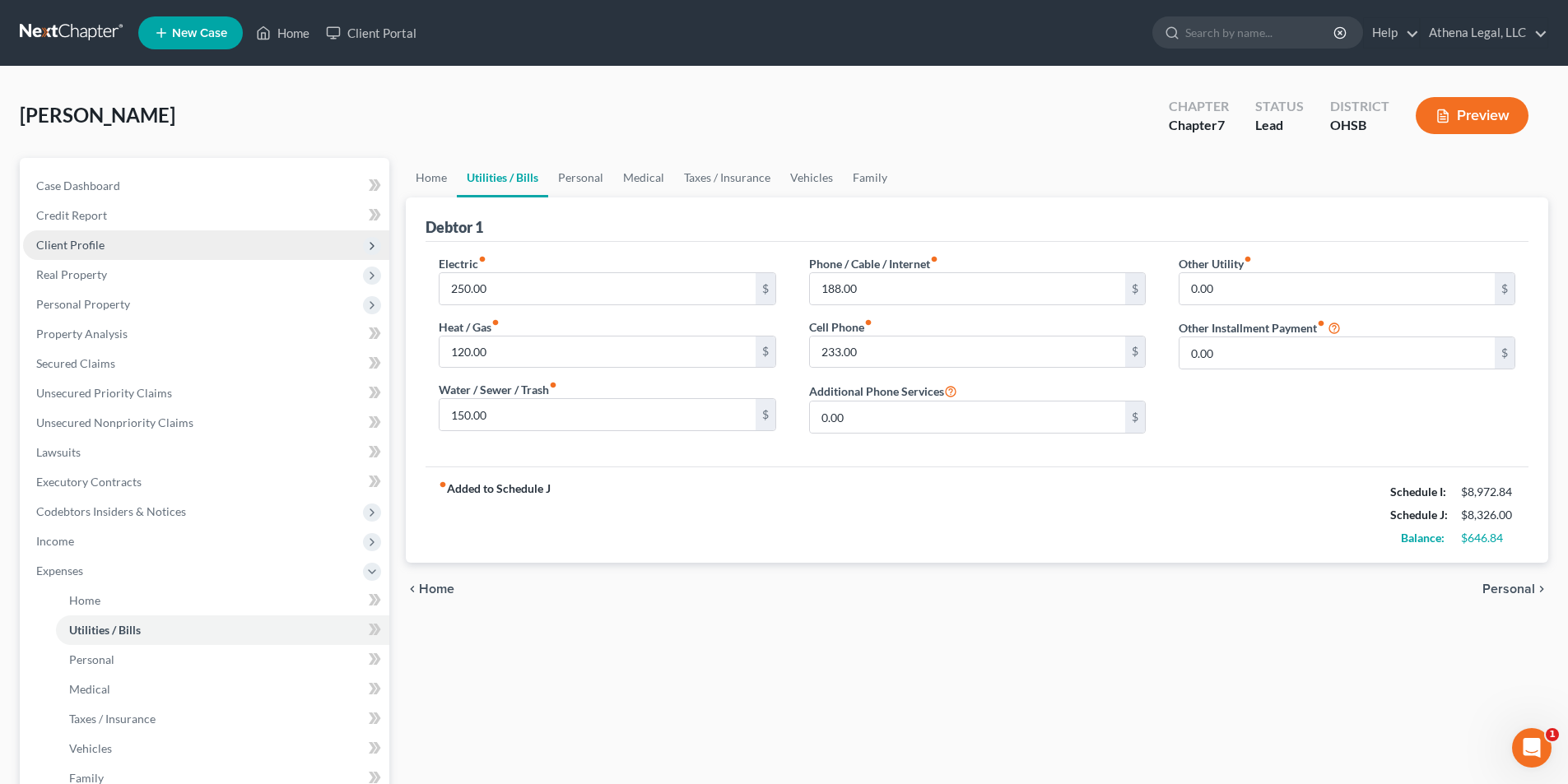
click at [91, 239] on span "Client Profile" at bounding box center [71, 245] width 68 height 14
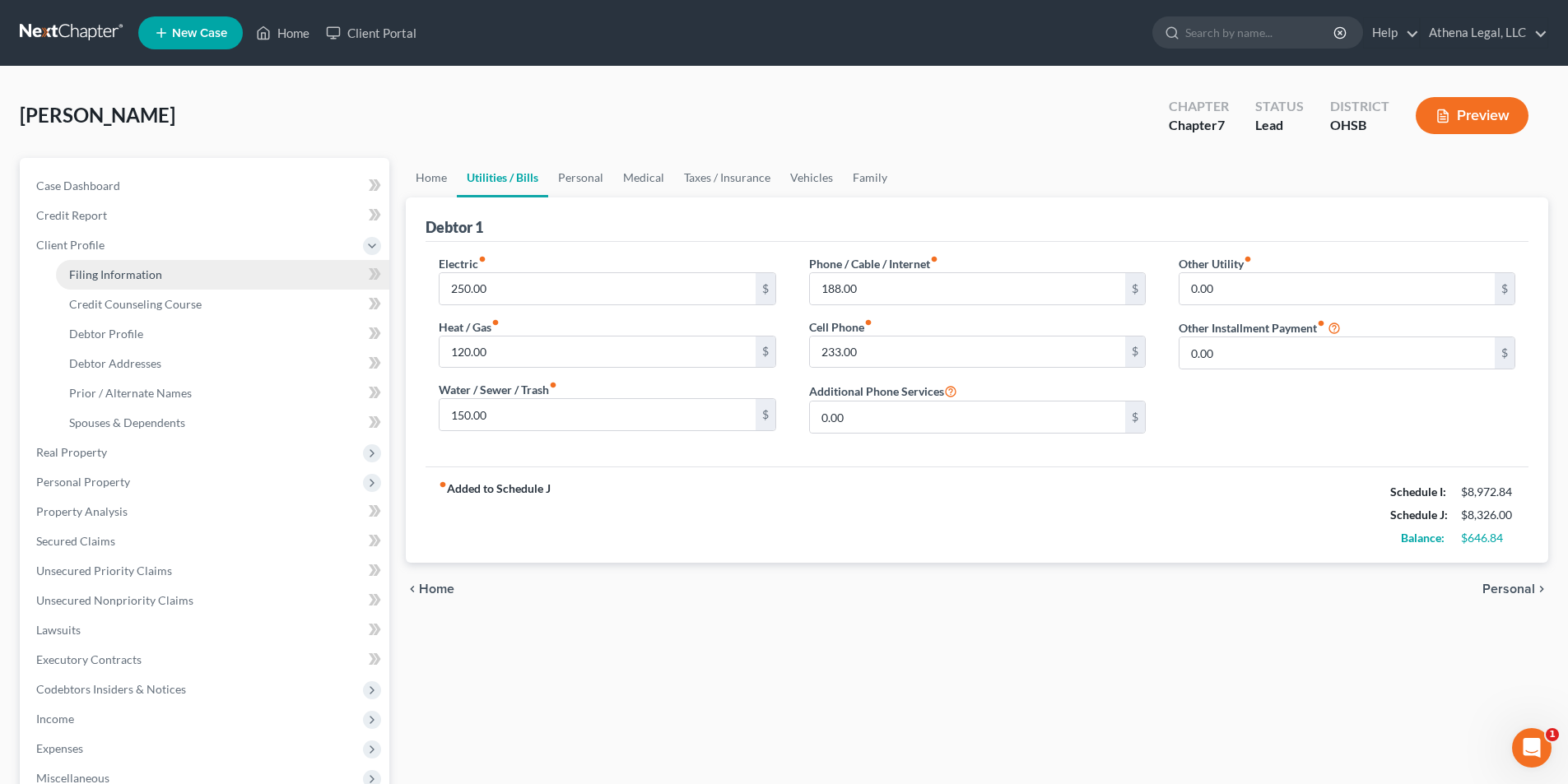
click at [107, 274] on span "Filing Information" at bounding box center [115, 274] width 93 height 14
select select "1"
select select "0"
select select "36"
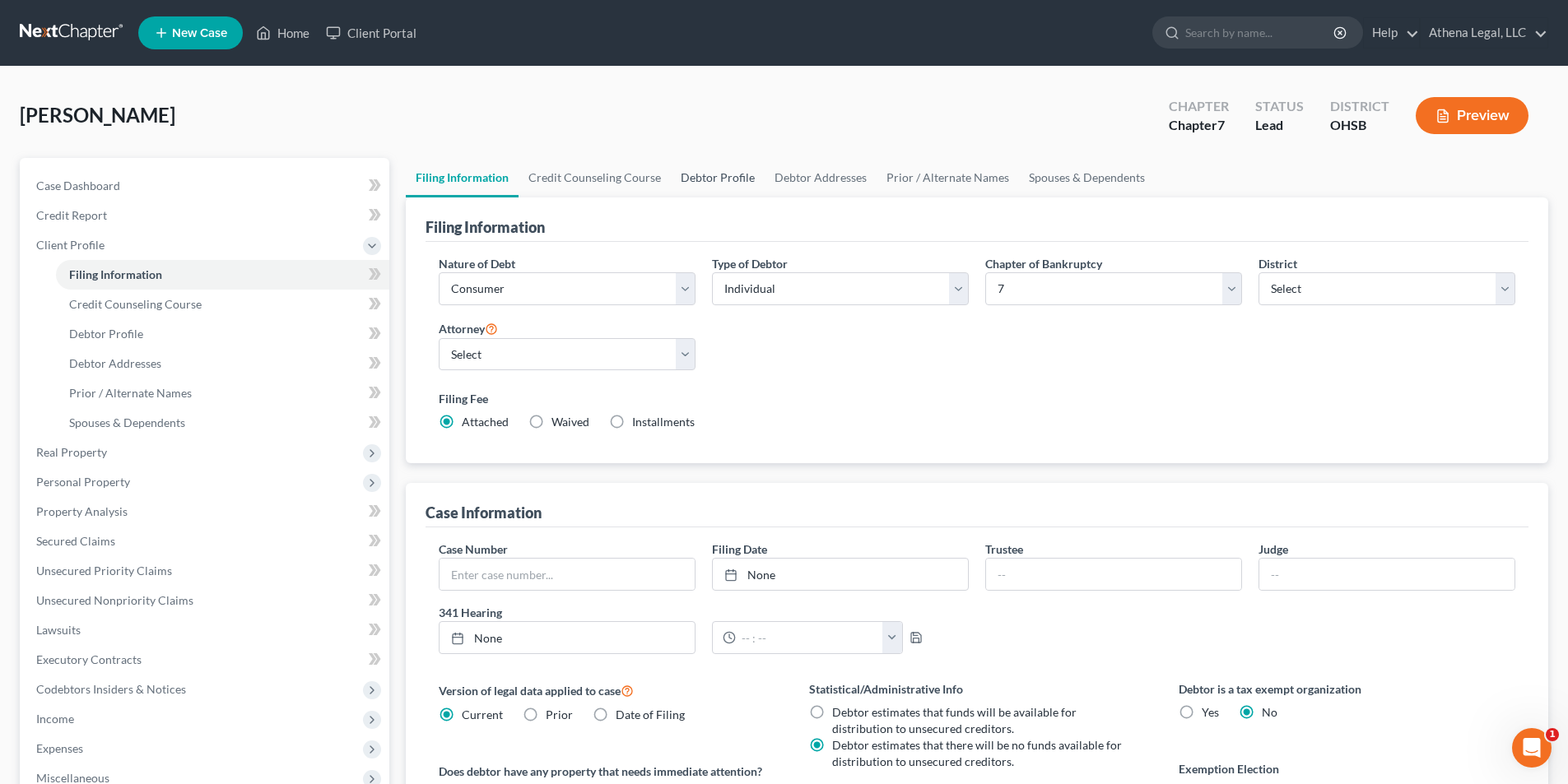
click at [718, 172] on link "Debtor Profile" at bounding box center [718, 177] width 94 height 39
select select "1"
select select "5"
